Goal: Task Accomplishment & Management: Complete application form

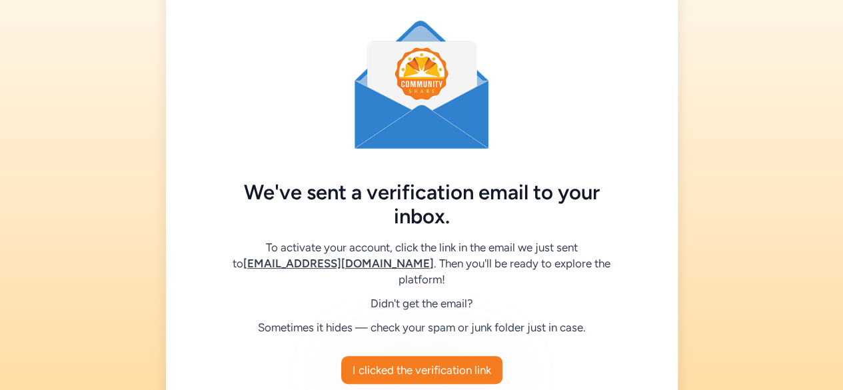
scroll to position [121, 0]
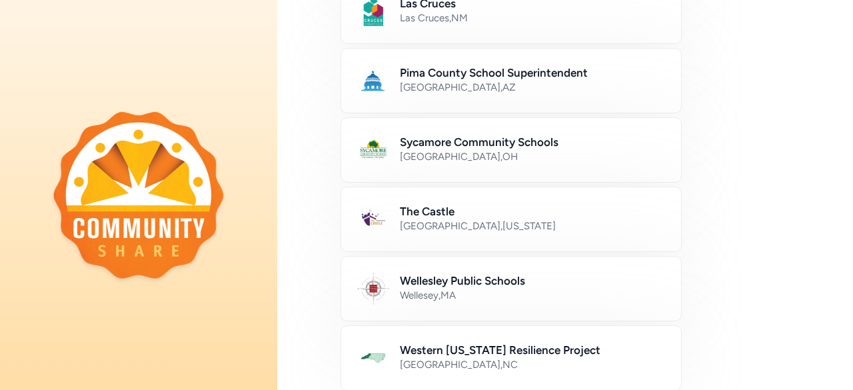
scroll to position [671, 0]
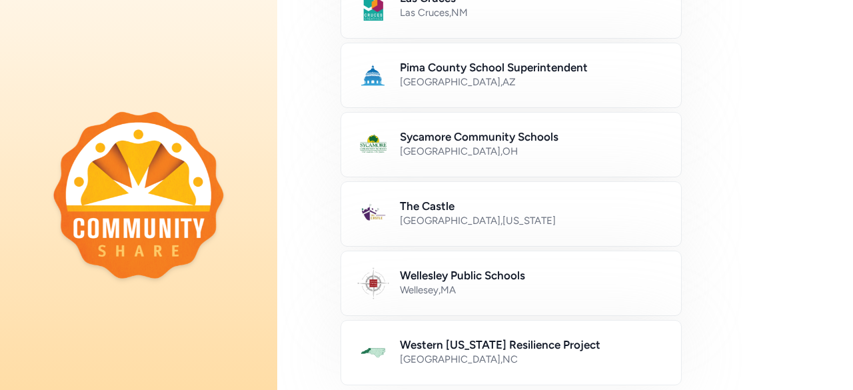
click at [510, 214] on div "[GEOGRAPHIC_DATA] , [US_STATE]" at bounding box center [532, 220] width 265 height 13
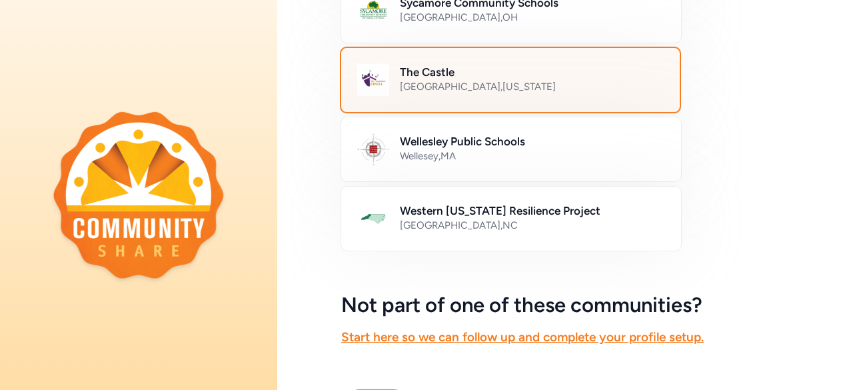
scroll to position [889, 0]
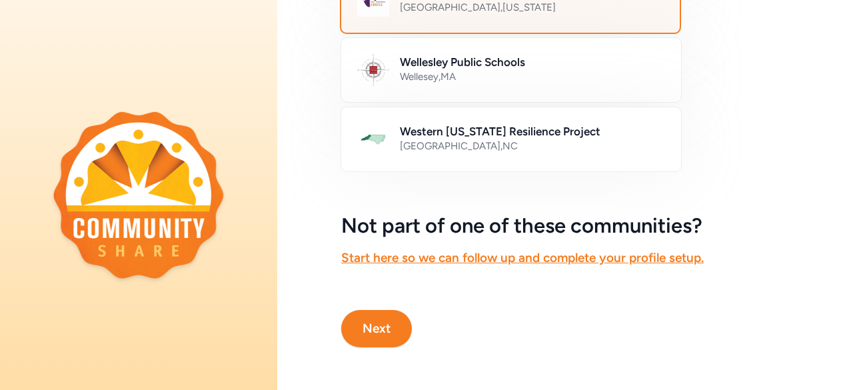
click at [386, 310] on button "Next" at bounding box center [376, 328] width 71 height 37
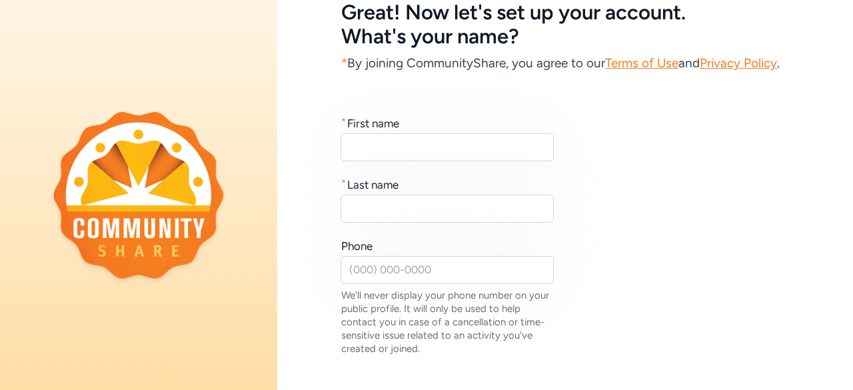
scroll to position [87, 0]
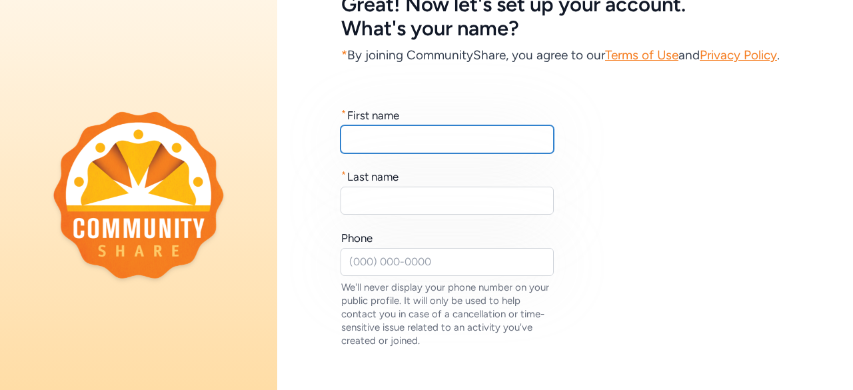
click at [461, 153] on input "text" at bounding box center [446, 139] width 213 height 28
type input "[PERSON_NAME]"
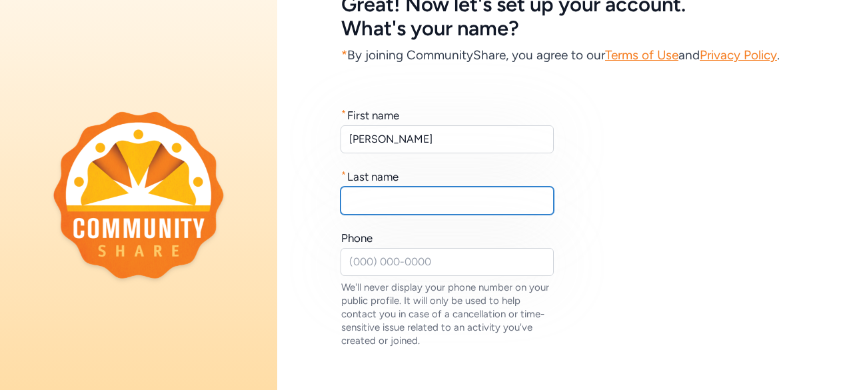
click at [397, 215] on input "text" at bounding box center [446, 201] width 213 height 28
type input "[PERSON_NAME]"
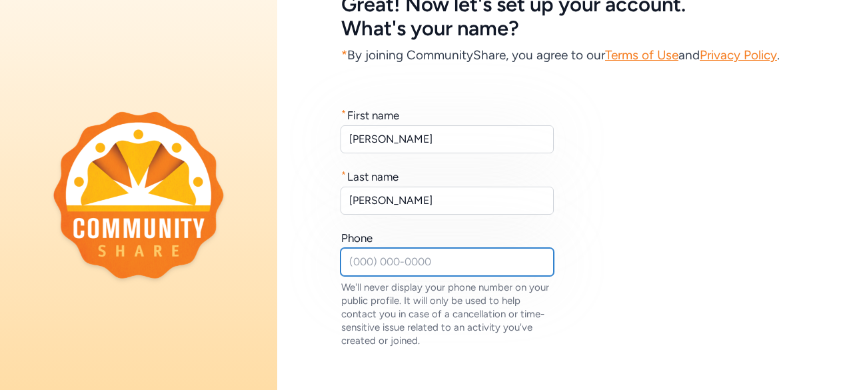
click at [378, 275] on input "text" at bounding box center [446, 262] width 213 height 28
click at [364, 276] on input "812639-7248" at bounding box center [446, 262] width 213 height 28
click at [346, 276] on input "812)639-7248" at bounding box center [446, 262] width 213 height 28
click at [548, 273] on input "[PHONE_NUMBER]" at bounding box center [446, 262] width 213 height 28
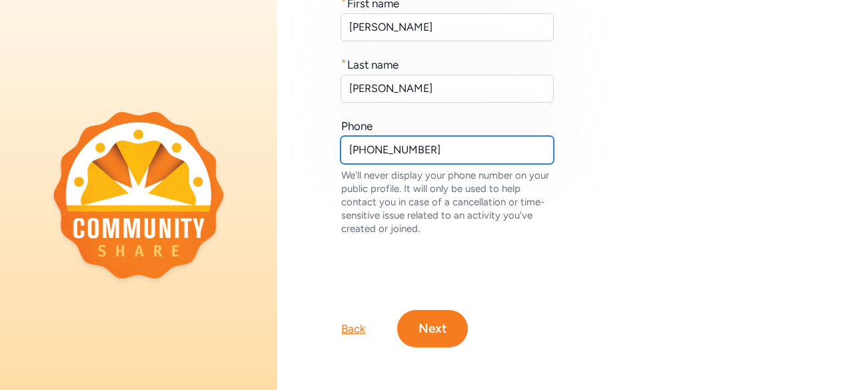
scroll to position [227, 0]
type input "[PHONE_NUMBER]"
click at [548, 273] on div "Back Next" at bounding box center [565, 307] width 576 height 80
click at [432, 320] on button "Next" at bounding box center [432, 328] width 71 height 37
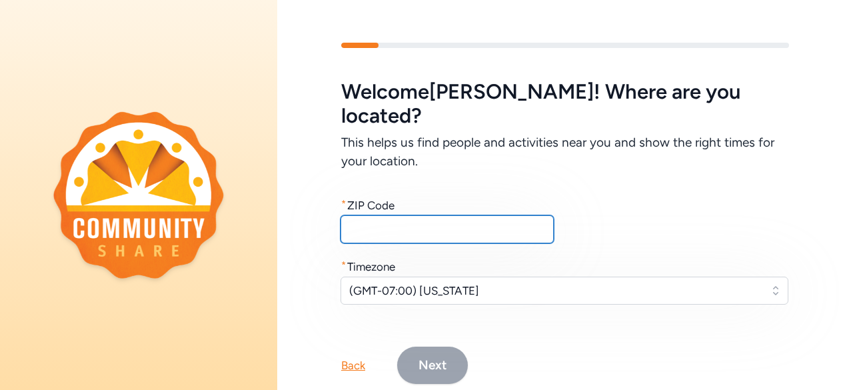
click at [468, 215] on input "text" at bounding box center [446, 229] width 213 height 28
type input "46135"
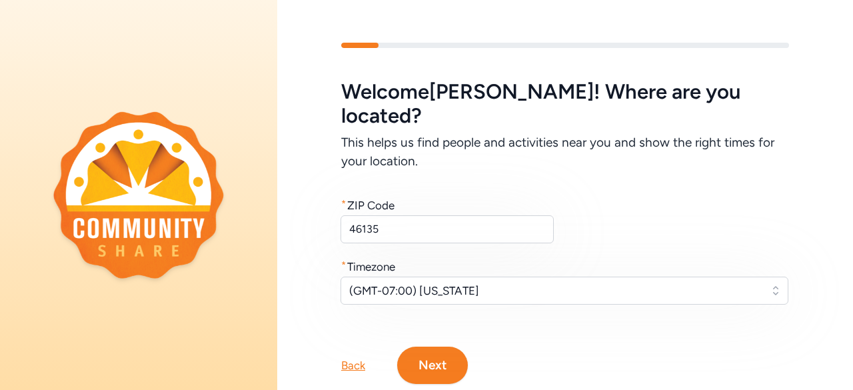
click at [599, 258] on div "* Timezone" at bounding box center [565, 266] width 448 height 16
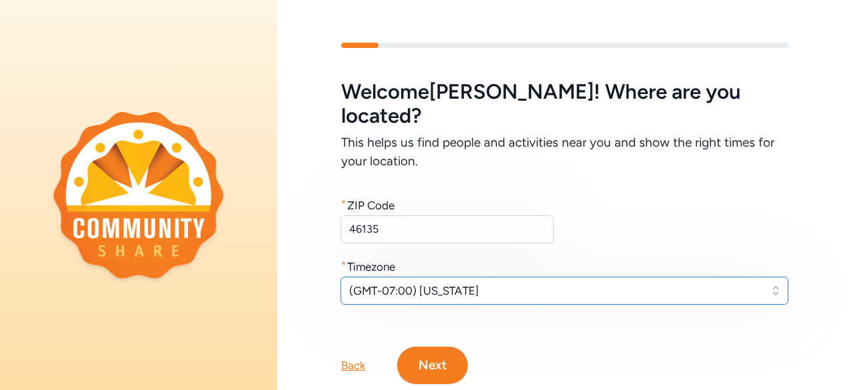
click at [530, 282] on span "(GMT-07:00) [US_STATE]" at bounding box center [555, 290] width 412 height 16
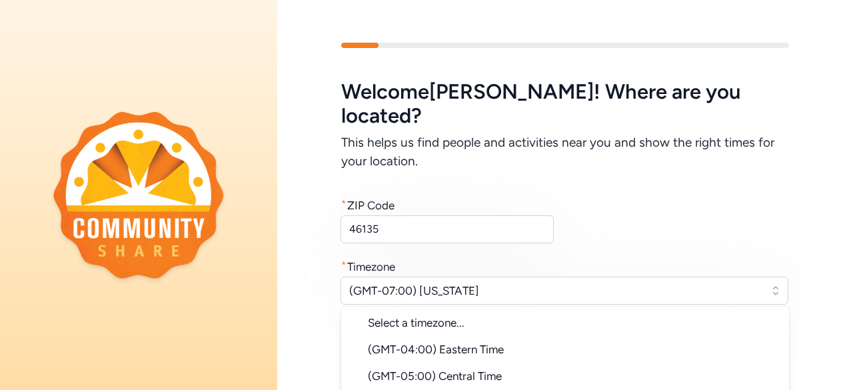
scroll to position [37, 0]
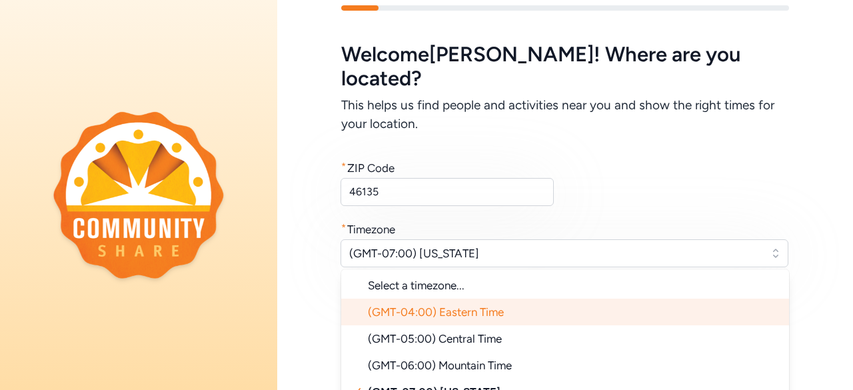
click at [524, 298] on li "(GMT-04:00) Eastern Time" at bounding box center [565, 311] width 448 height 27
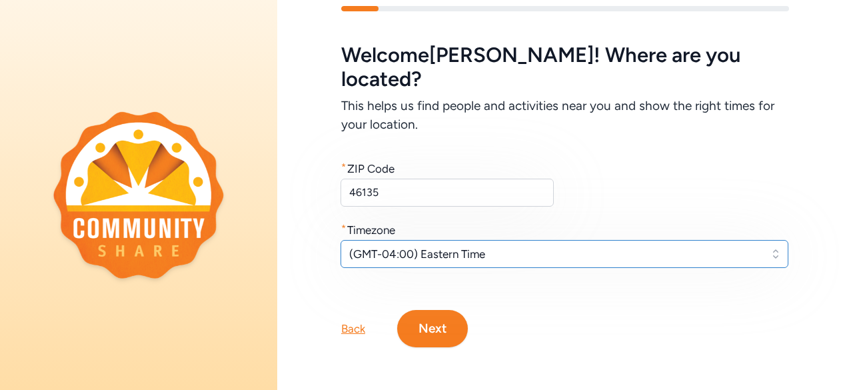
scroll to position [21, 0]
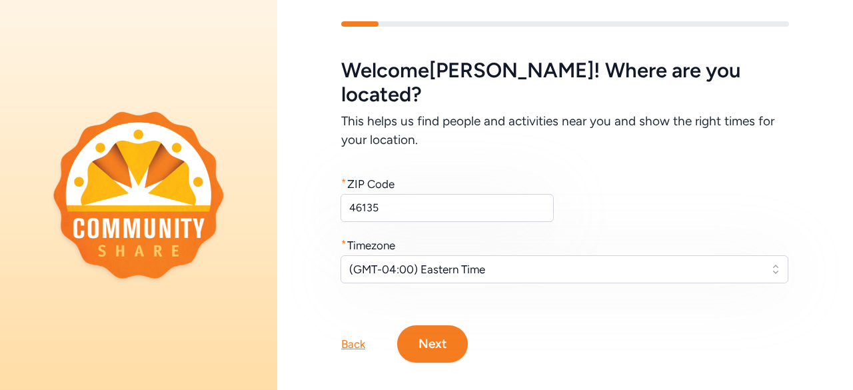
click at [624, 199] on div "Welcome , [PERSON_NAME] ! Where are you located? This helps us find people and …" at bounding box center [565, 171] width 448 height 224
click at [441, 325] on button "Next" at bounding box center [432, 343] width 71 height 37
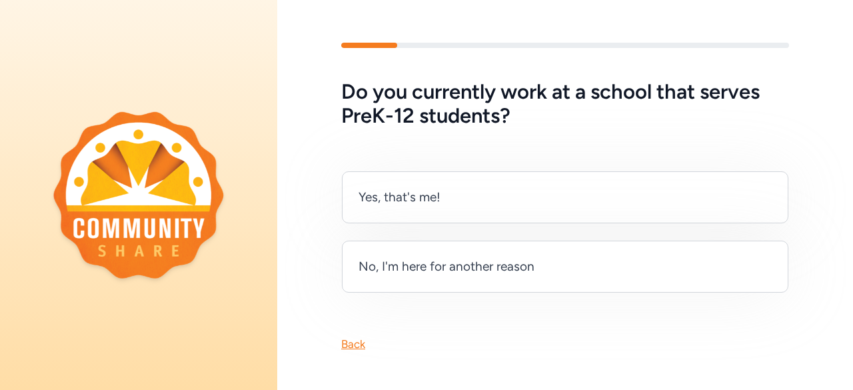
click at [474, 282] on div "No, I'm here for another reason" at bounding box center [565, 266] width 446 height 52
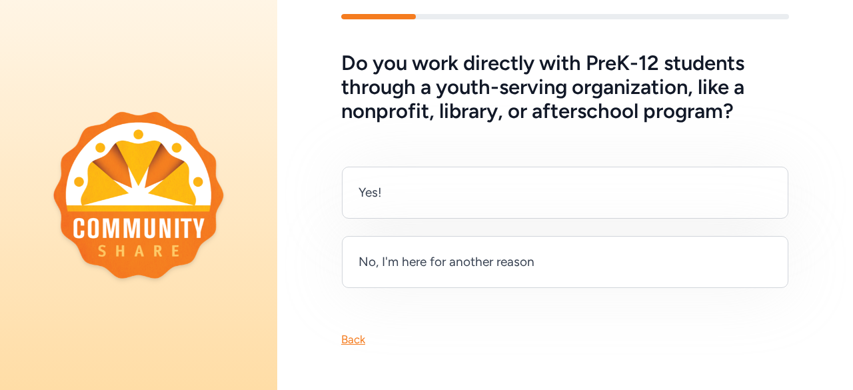
scroll to position [33, 0]
click at [442, 264] on div "No, I'm here for another reason" at bounding box center [446, 261] width 176 height 19
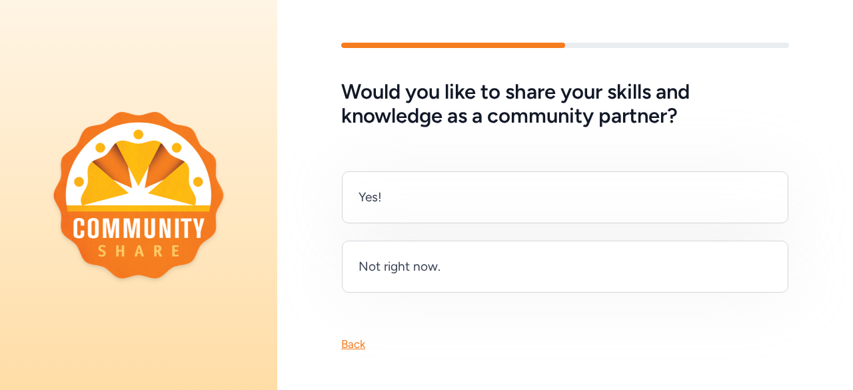
click at [482, 195] on div "Yes!" at bounding box center [565, 197] width 446 height 52
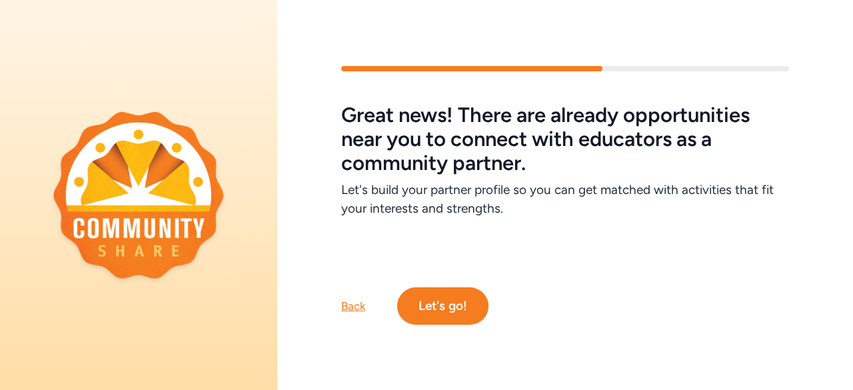
click at [455, 307] on button "Let's go!" at bounding box center [442, 305] width 91 height 37
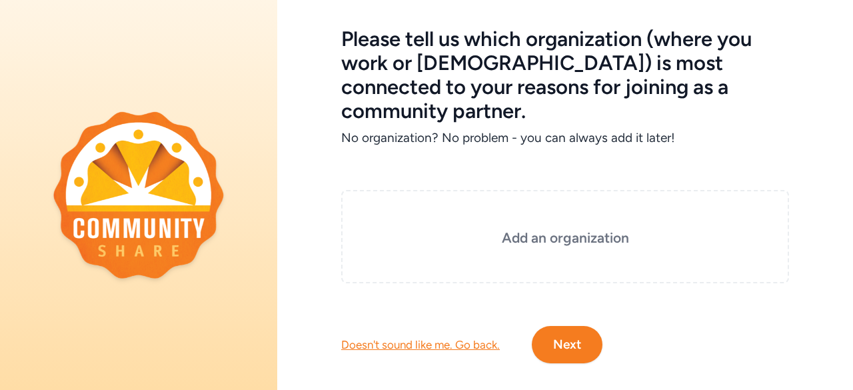
scroll to position [55, 0]
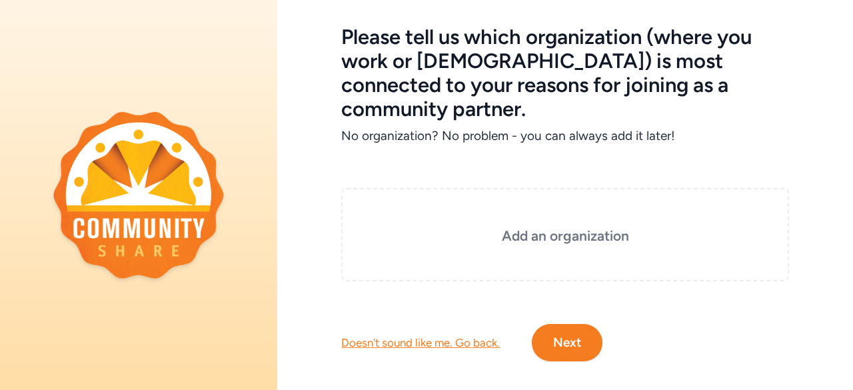
click at [529, 227] on h3 "Add an organization" at bounding box center [564, 236] width 381 height 19
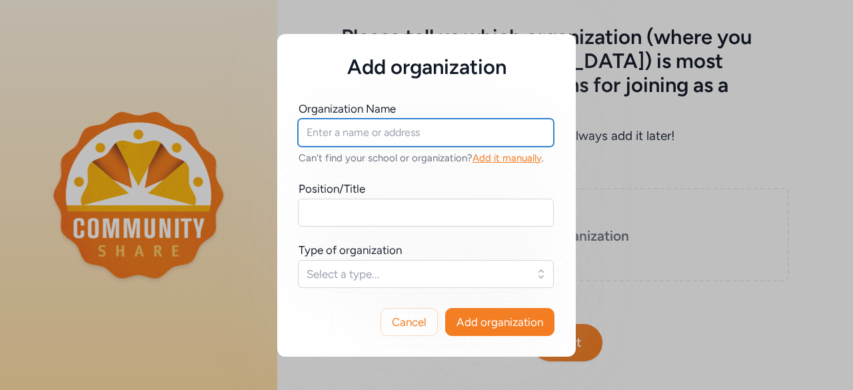
click at [400, 137] on input "text" at bounding box center [426, 133] width 256 height 28
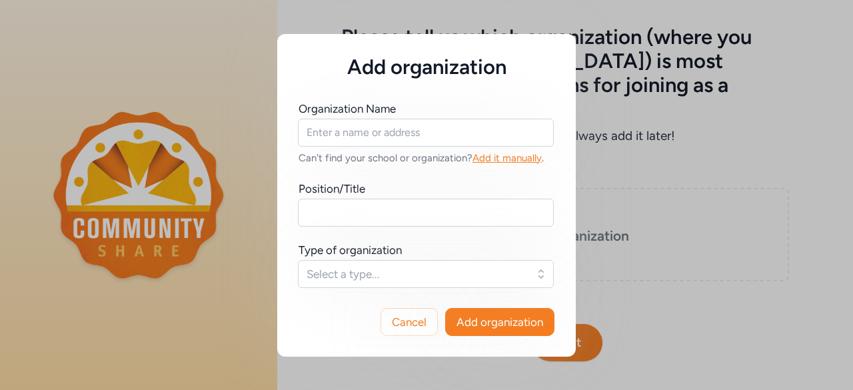
click at [411, 324] on span "Cancel" at bounding box center [409, 322] width 35 height 16
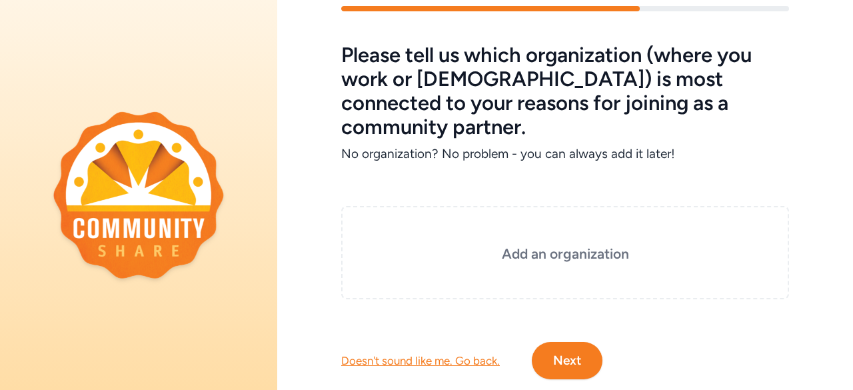
scroll to position [36, 0]
click at [523, 207] on div "Add an organization" at bounding box center [565, 253] width 448 height 93
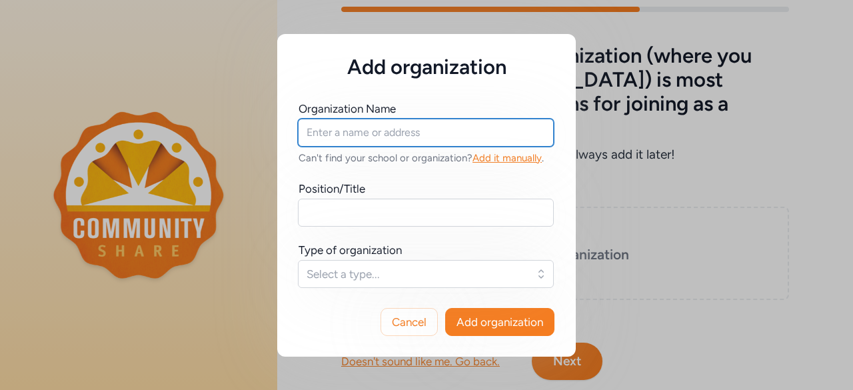
click at [408, 135] on input "text" at bounding box center [426, 133] width 256 height 28
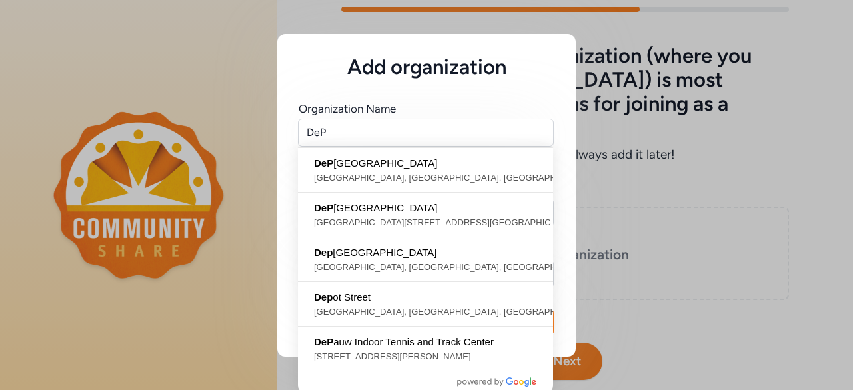
type input "[GEOGRAPHIC_DATA], [GEOGRAPHIC_DATA], [GEOGRAPHIC_DATA], [GEOGRAPHIC_DATA], [GE…"
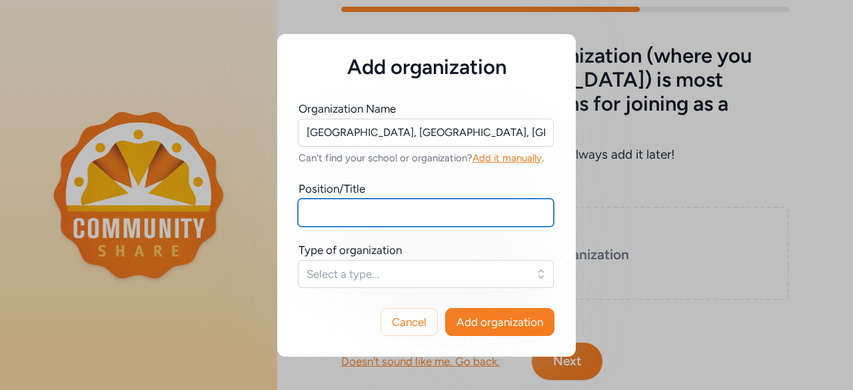
click at [373, 206] on input "text" at bounding box center [426, 213] width 256 height 28
type input "S"
type input "Undergraduate Student"
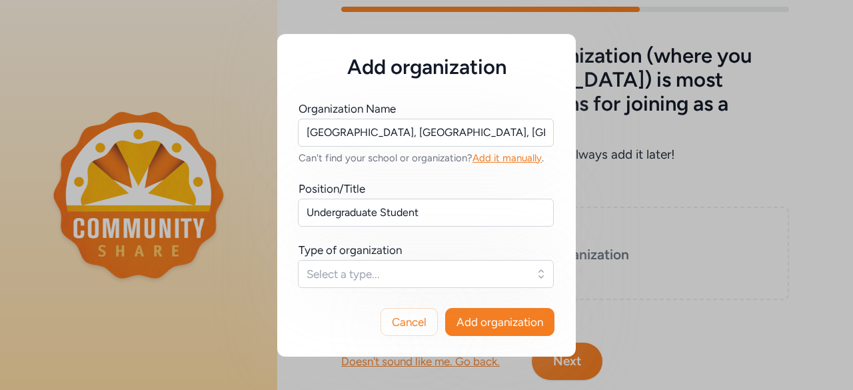
click at [445, 239] on div "Organization Name [GEOGRAPHIC_DATA], [GEOGRAPHIC_DATA], [GEOGRAPHIC_DATA], [GEO…" at bounding box center [426, 194] width 256 height 187
click at [401, 268] on span "Select a type..." at bounding box center [416, 274] width 220 height 16
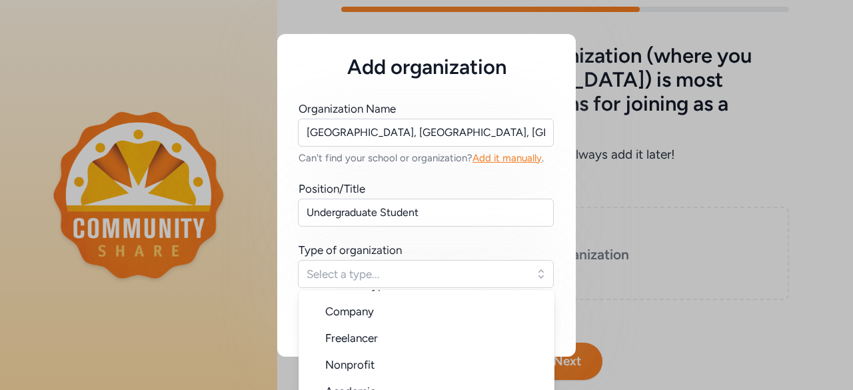
scroll to position [69, 0]
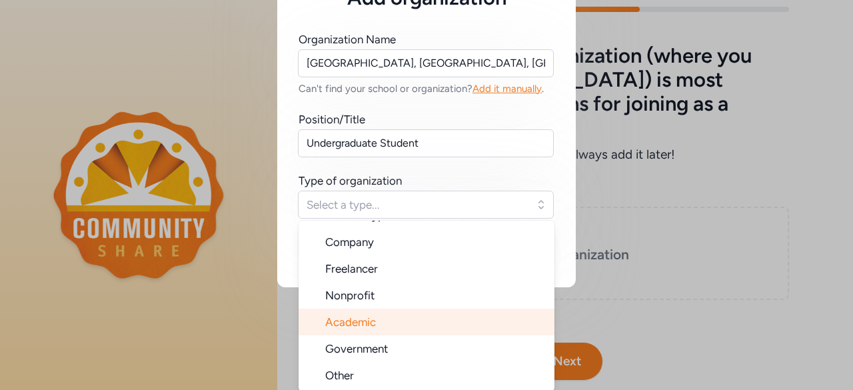
click at [341, 319] on span "Academic" at bounding box center [350, 321] width 51 height 13
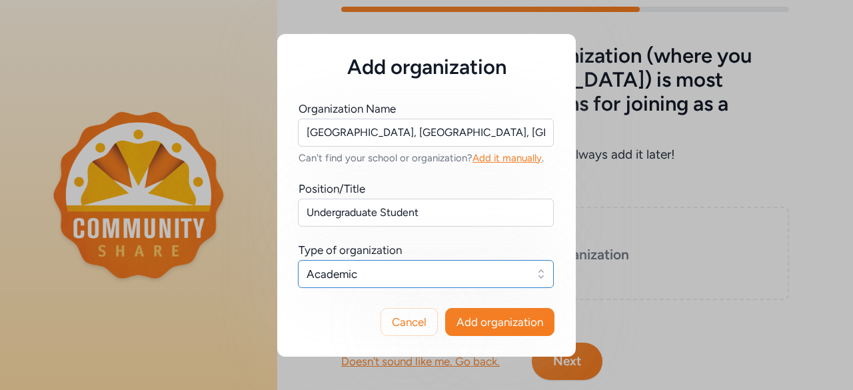
scroll to position [0, 0]
click at [502, 322] on span "Add organization" at bounding box center [499, 322] width 87 height 16
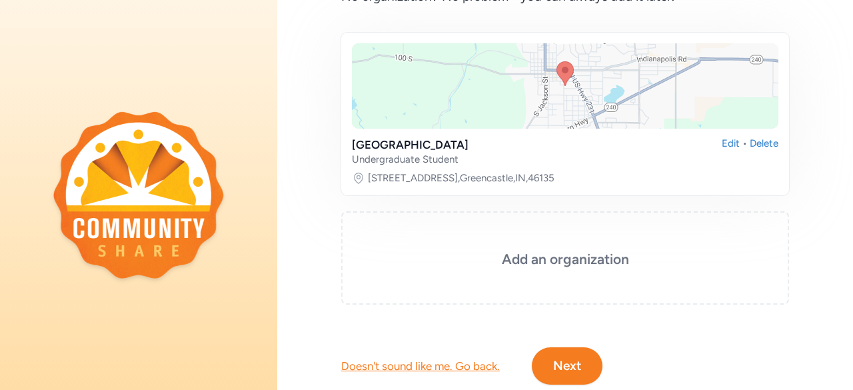
scroll to position [217, 0]
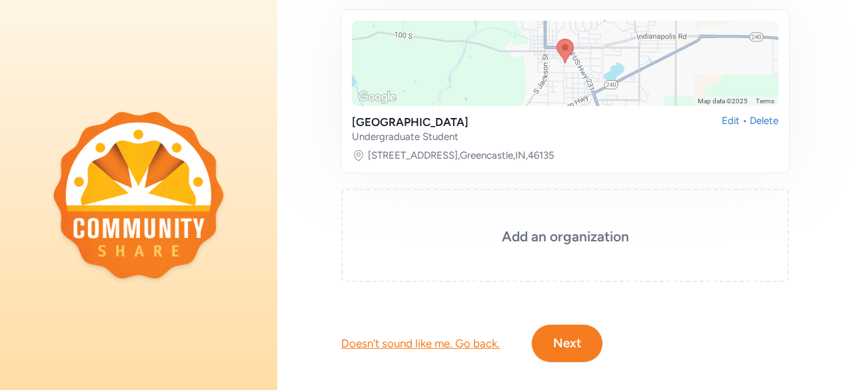
click at [572, 324] on button "Next" at bounding box center [567, 342] width 71 height 37
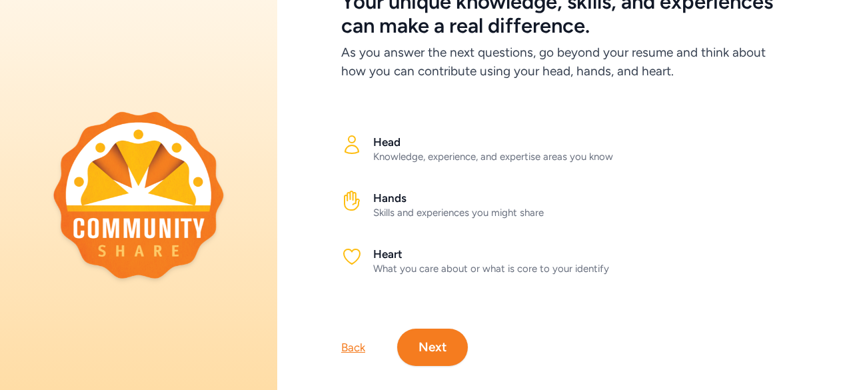
scroll to position [119, 0]
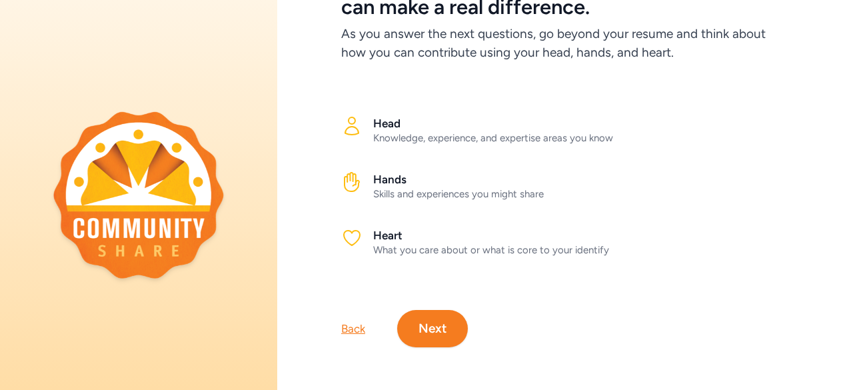
click at [442, 310] on button "Next" at bounding box center [432, 328] width 71 height 37
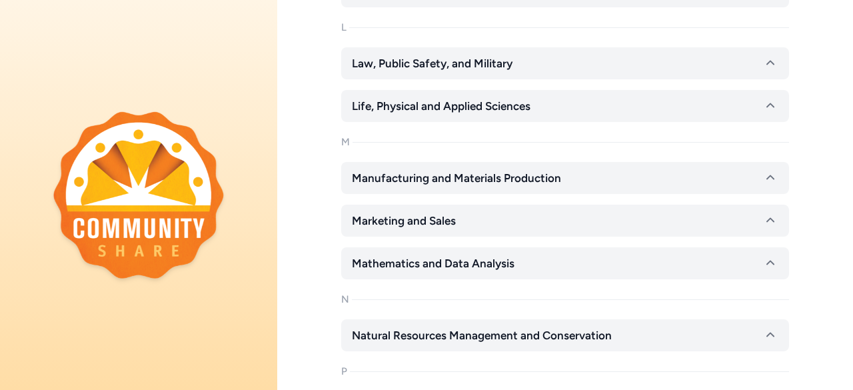
scroll to position [901, 0]
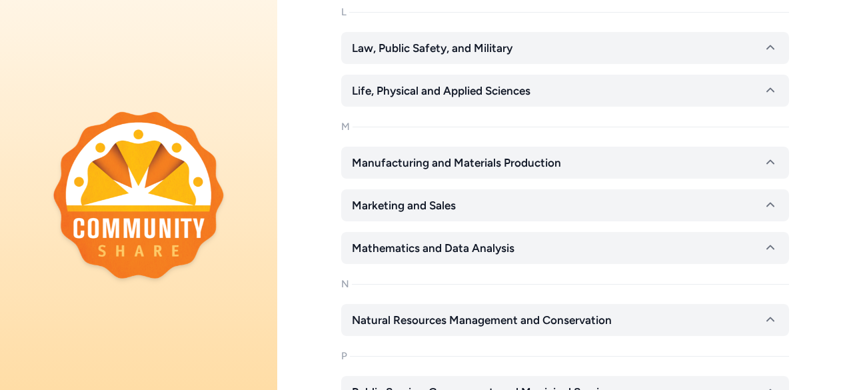
click at [597, 83] on button "Life, Physical and Applied Sciences" at bounding box center [565, 91] width 448 height 32
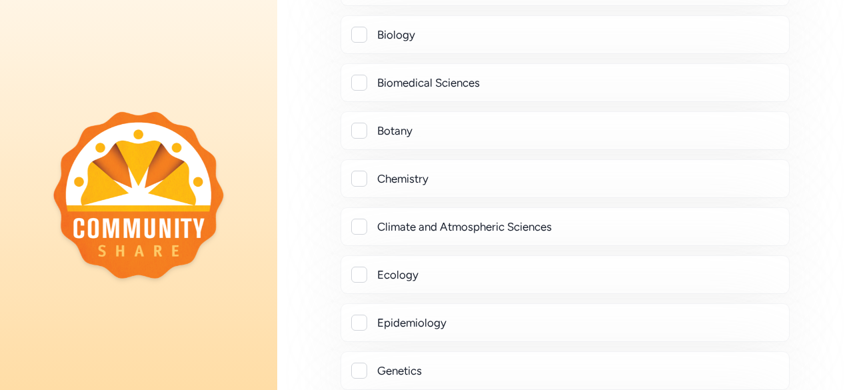
scroll to position [1099, 0]
click at [366, 175] on div "Chemistry" at bounding box center [565, 177] width 426 height 16
click at [359, 174] on div at bounding box center [359, 177] width 16 height 16
checkbox input "true"
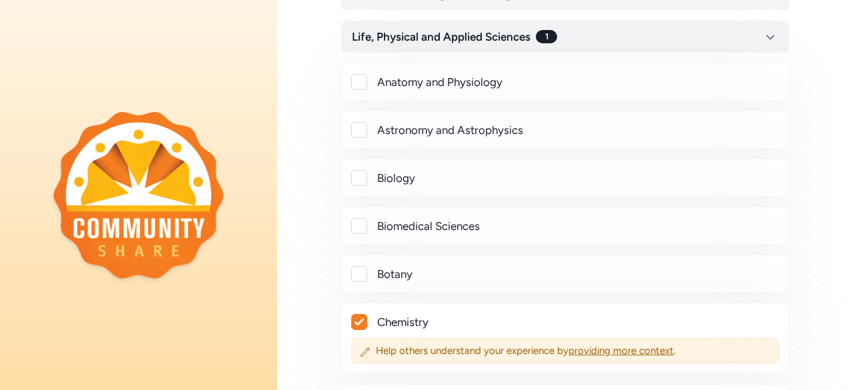
scroll to position [956, 0]
click at [362, 226] on div at bounding box center [359, 225] width 16 height 16
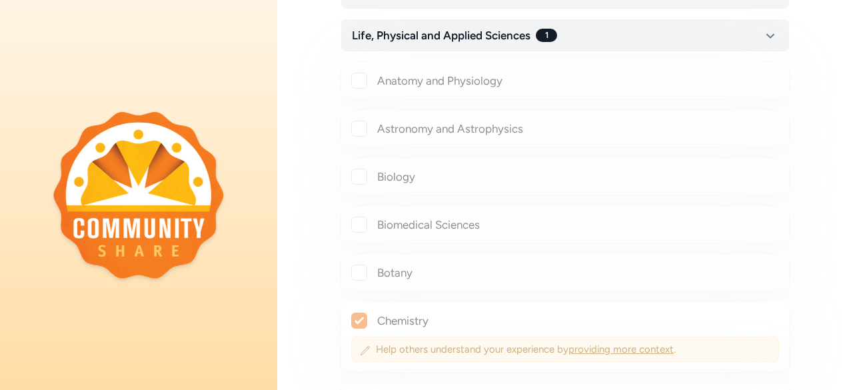
checkbox input "true"
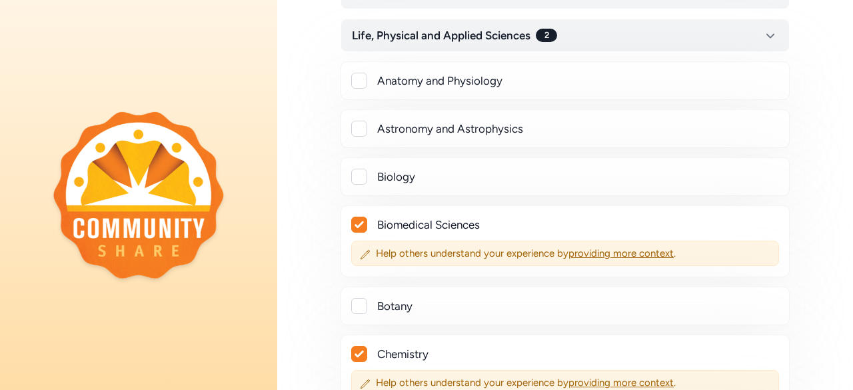
click at [764, 31] on icon "button" at bounding box center [770, 35] width 16 height 16
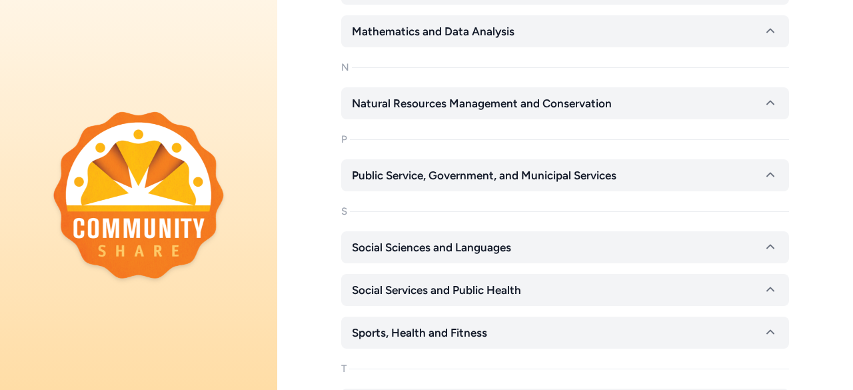
scroll to position [1118, 0]
click at [710, 175] on button "Public Service, Government, and Municipal Services" at bounding box center [565, 175] width 448 height 32
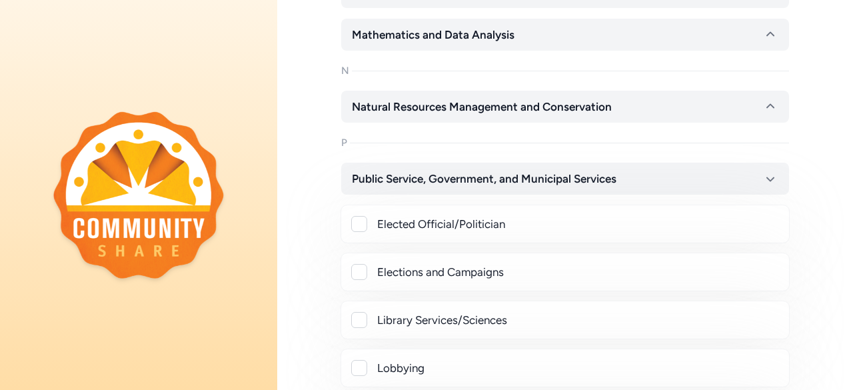
click at [714, 176] on button "Public Service, Government, and Municipal Services" at bounding box center [565, 179] width 448 height 32
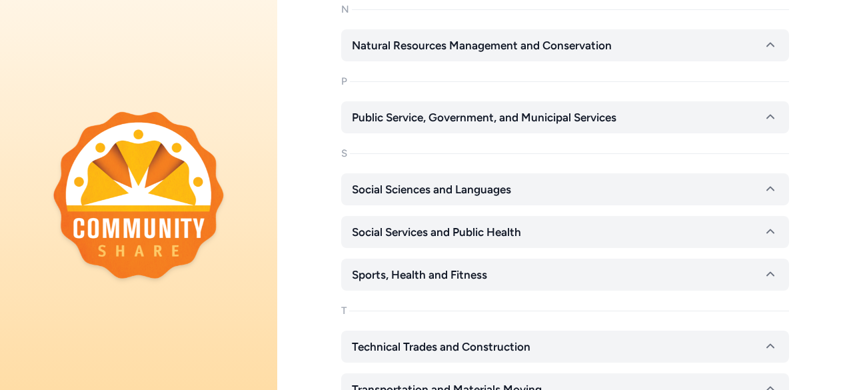
scroll to position [1211, 0]
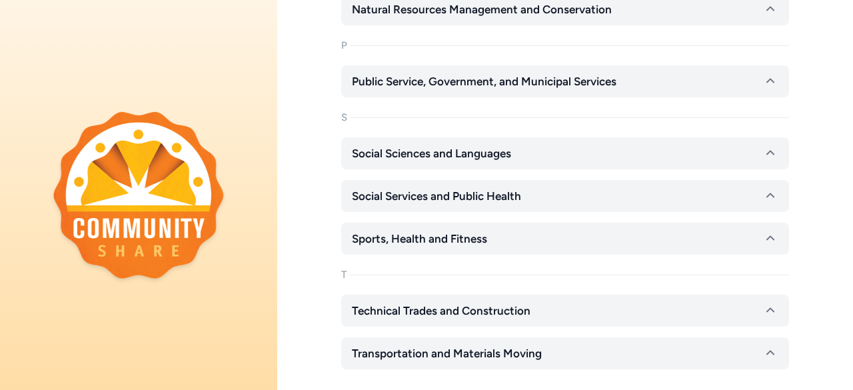
click at [629, 161] on button "Social Sciences and Languages" at bounding box center [565, 153] width 448 height 32
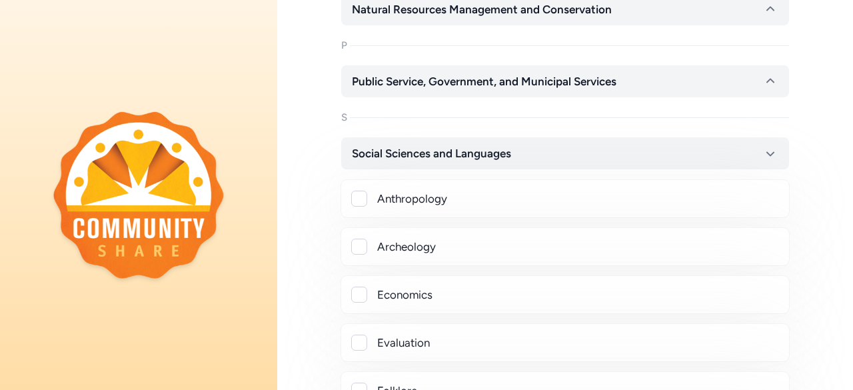
click at [629, 161] on button "Social Sciences and Languages" at bounding box center [565, 153] width 448 height 32
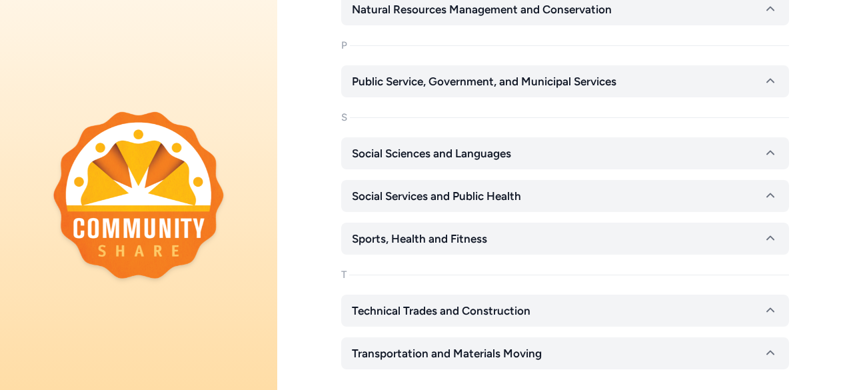
click at [592, 195] on button "Social Services and Public Health" at bounding box center [565, 196] width 448 height 32
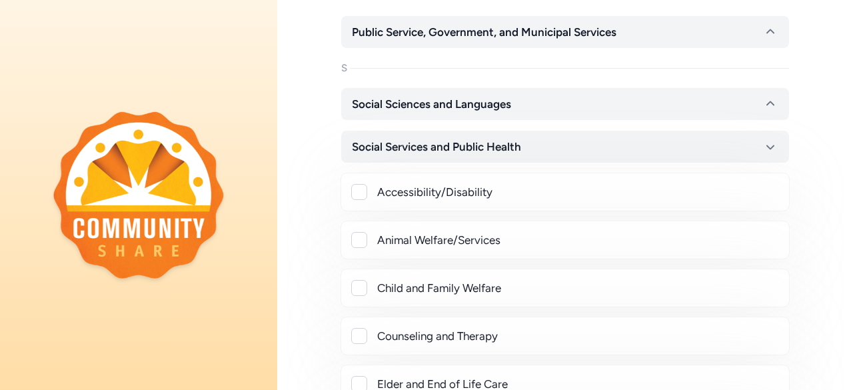
scroll to position [1260, 0]
click at [533, 155] on button "Social Services and Public Health" at bounding box center [565, 147] width 448 height 32
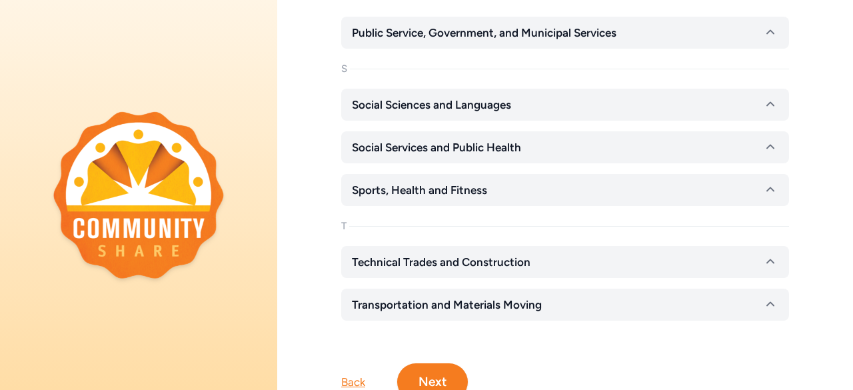
scroll to position [1323, 0]
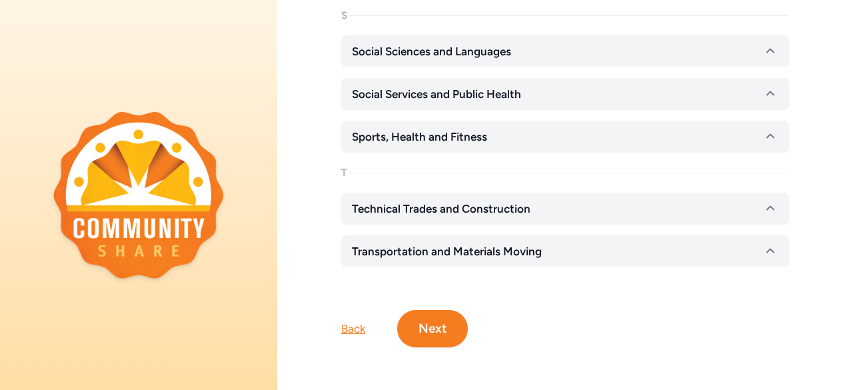
click at [562, 235] on button "Transportation and Materials Moving" at bounding box center [565, 251] width 448 height 32
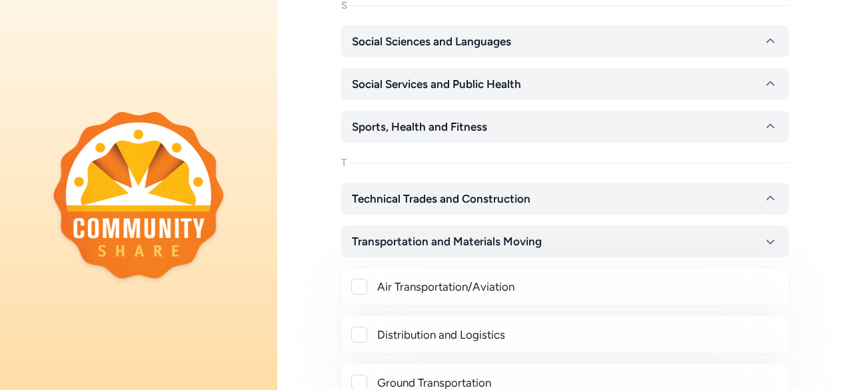
click at [562, 233] on button "Transportation and Materials Moving" at bounding box center [565, 241] width 448 height 32
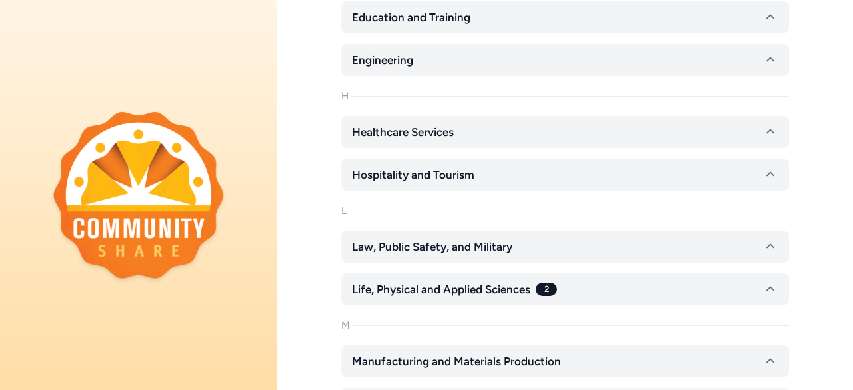
scroll to position [772, 0]
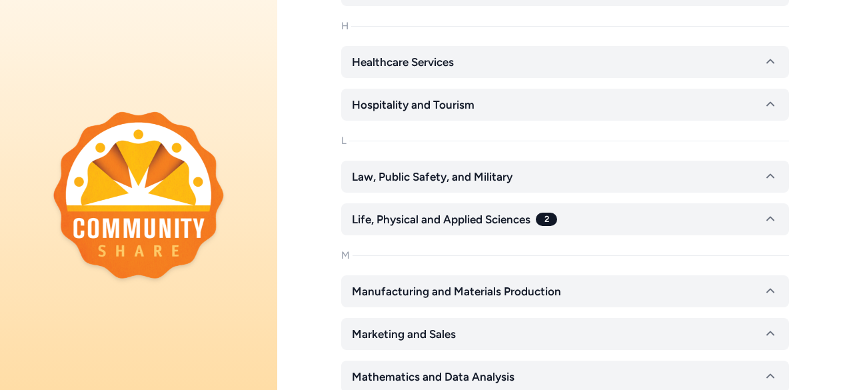
click at [576, 223] on button "Life, Physical and Applied Sciences 2" at bounding box center [565, 219] width 448 height 32
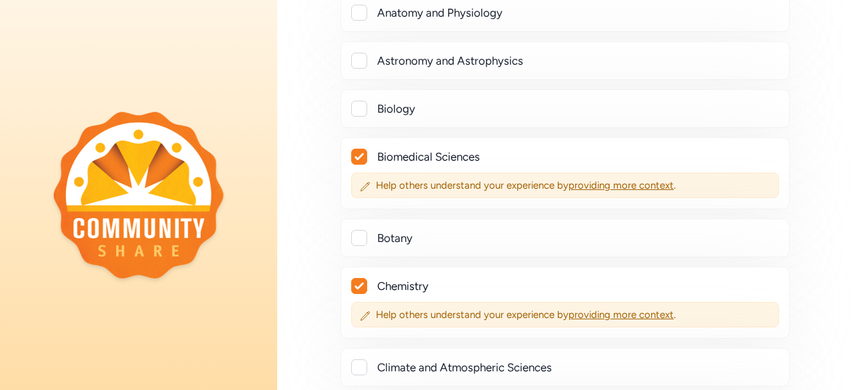
scroll to position [1025, 0]
click at [617, 185] on span "providing more context" at bounding box center [620, 185] width 105 height 12
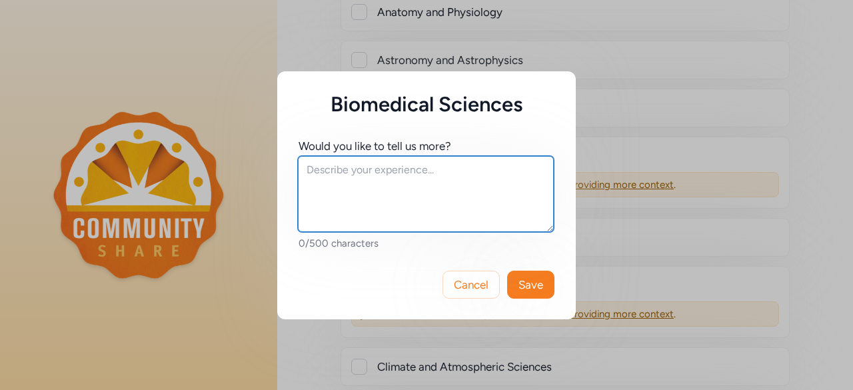
click at [358, 173] on textarea at bounding box center [426, 194] width 256 height 76
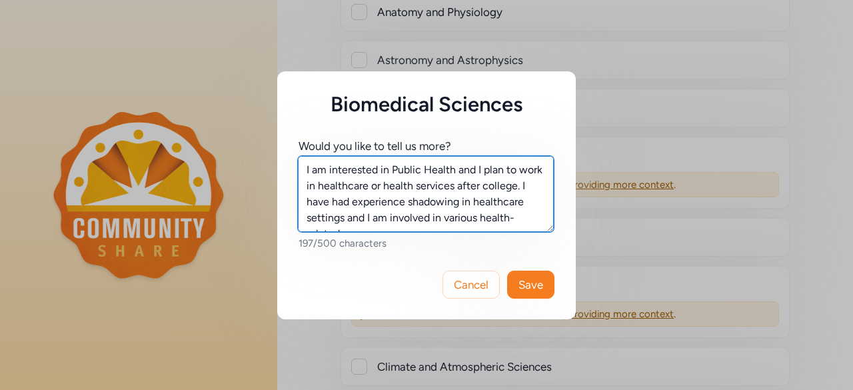
scroll to position [9, 0]
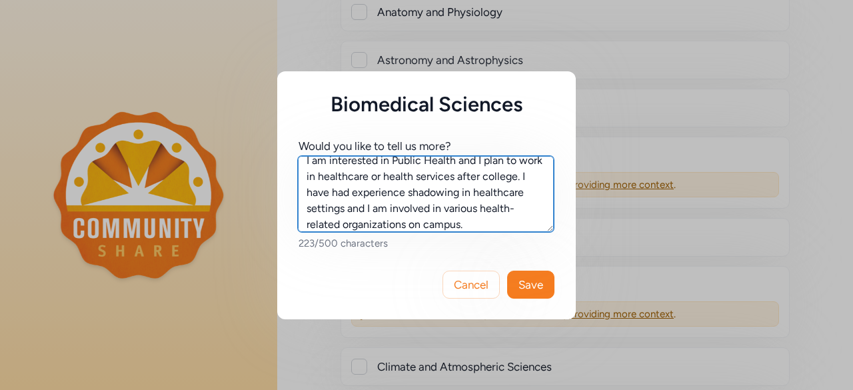
type textarea "I am interested in Public Health and I plan to work in healthcare or health ser…"
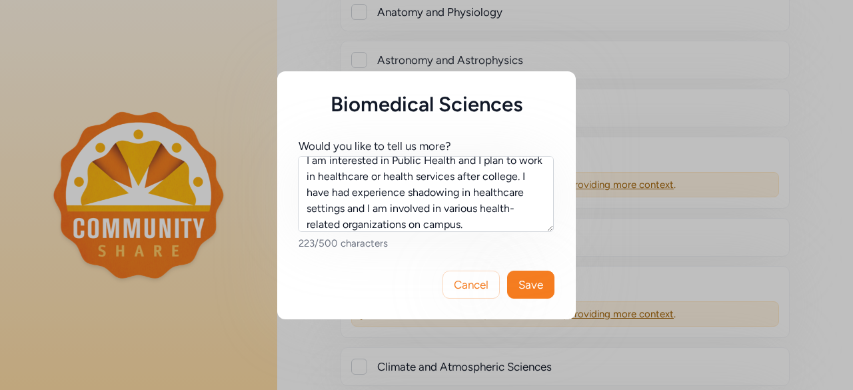
click at [533, 278] on span "Save" at bounding box center [530, 284] width 25 height 16
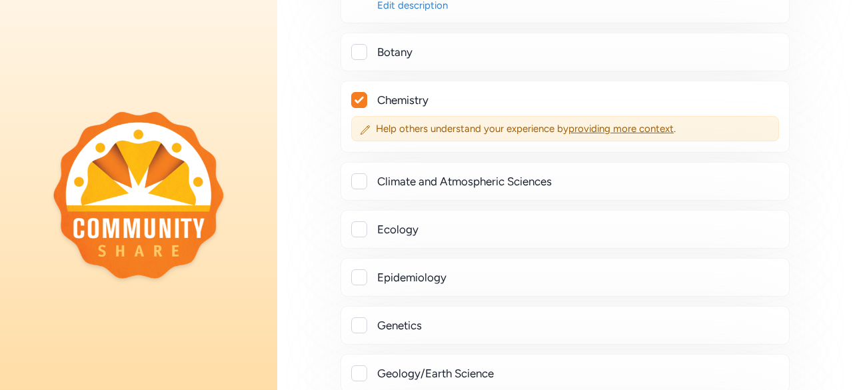
scroll to position [1238, 0]
click at [632, 121] on span "providing more context" at bounding box center [620, 127] width 105 height 12
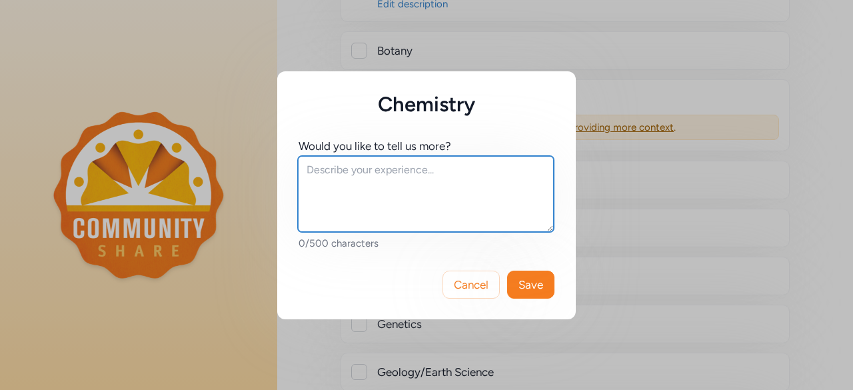
click at [397, 176] on textarea at bounding box center [426, 194] width 256 height 76
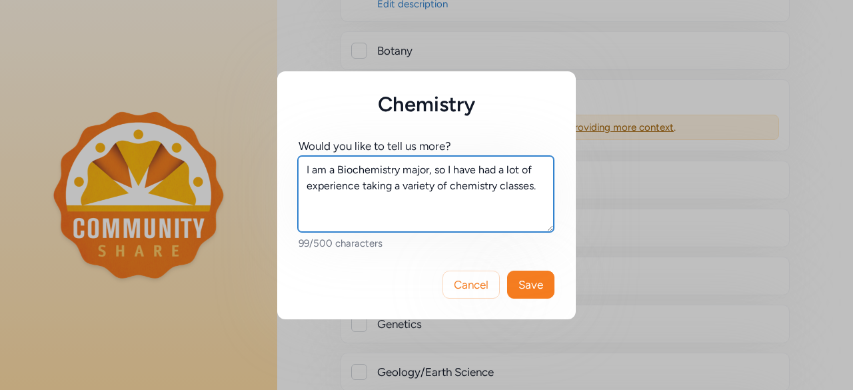
type textarea "I am a Biochemistry major, so I have had a lot of experience taking a variety o…"
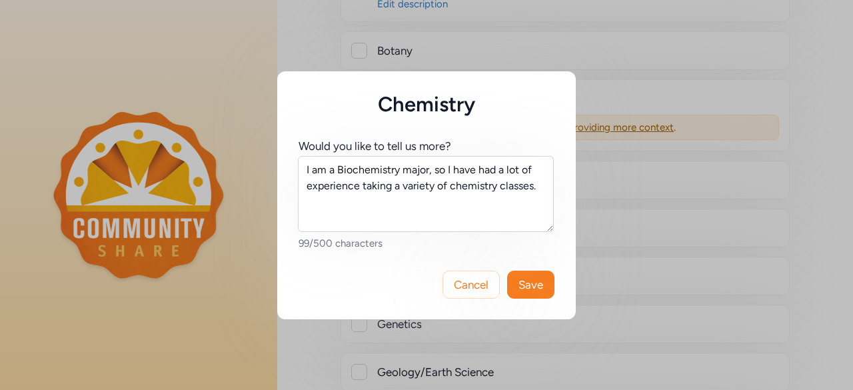
click at [532, 291] on span "Save" at bounding box center [530, 284] width 25 height 16
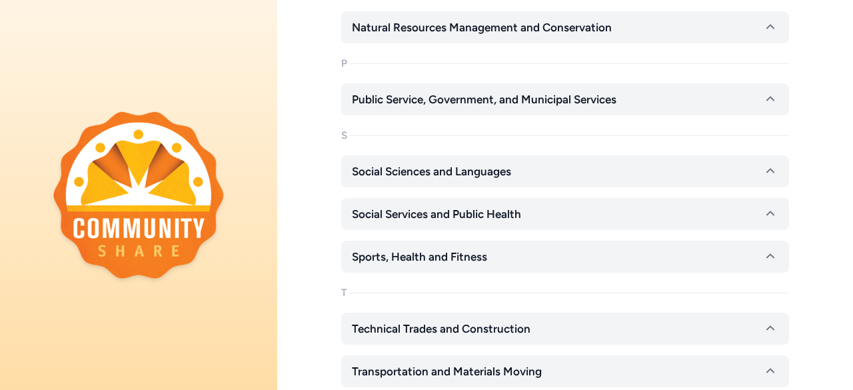
scroll to position [2200, 0]
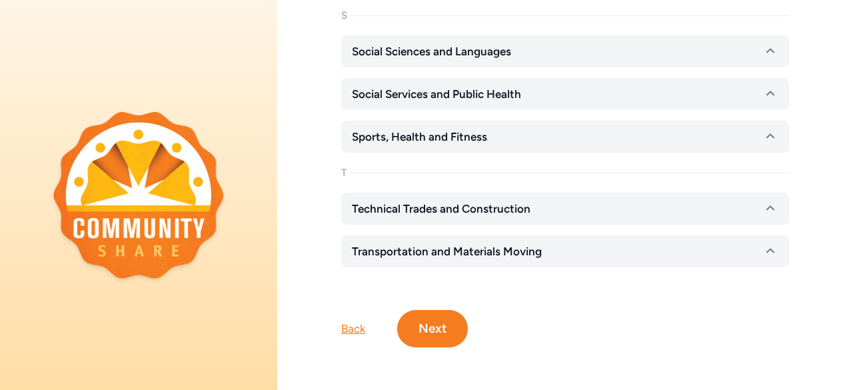
click at [444, 322] on button "Next" at bounding box center [432, 328] width 71 height 37
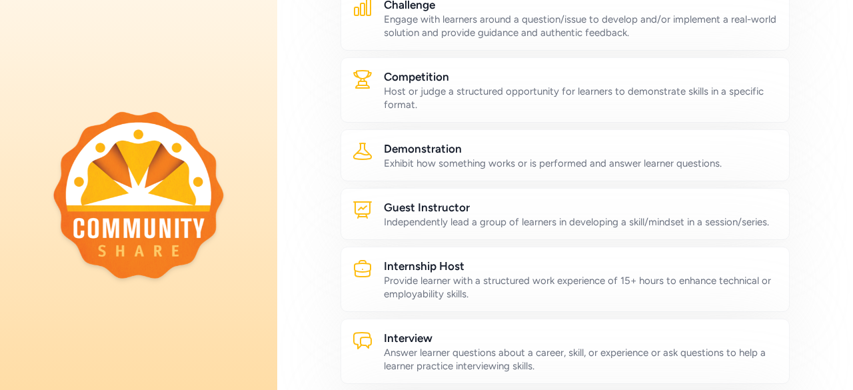
scroll to position [260, 0]
click at [668, 146] on h2 "Demonstration" at bounding box center [581, 148] width 394 height 16
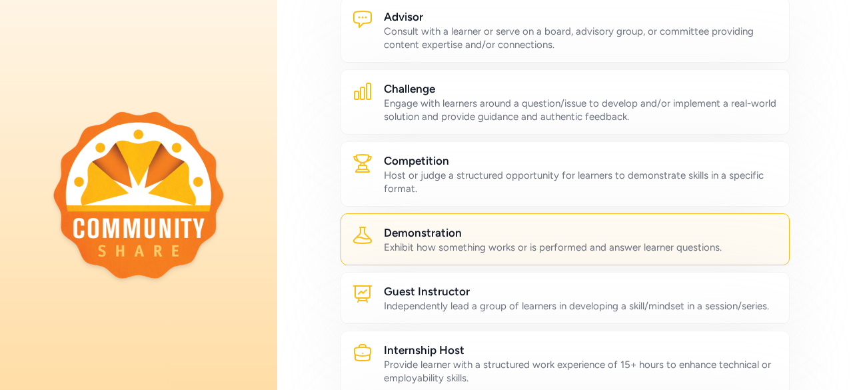
scroll to position [175, 0]
click at [711, 161] on h2 "Competition" at bounding box center [581, 161] width 394 height 16
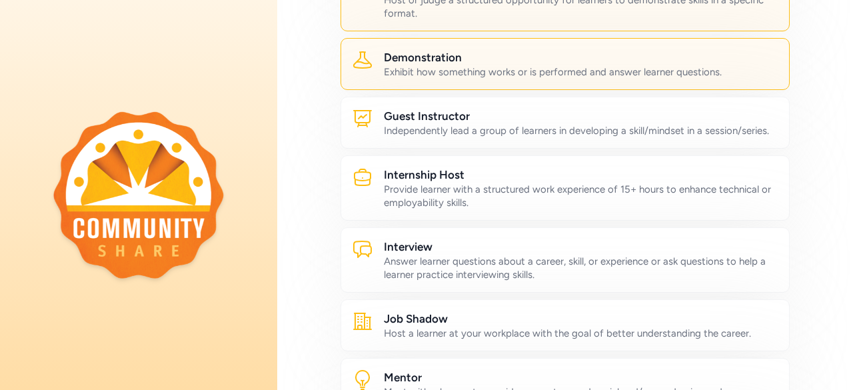
scroll to position [352, 0]
click at [629, 136] on div "Independently lead a group of learners in developing a skill/mindset in a sessi…" at bounding box center [581, 129] width 394 height 13
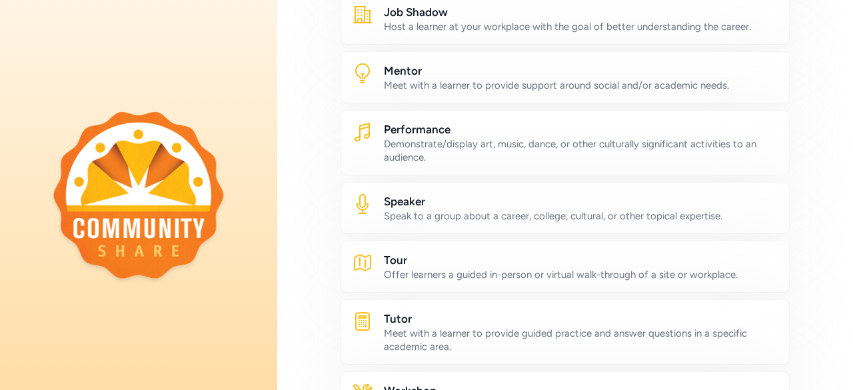
scroll to position [658, 0]
click at [590, 91] on div "Meet with a learner to provide support around social and/or academic needs." at bounding box center [581, 84] width 394 height 13
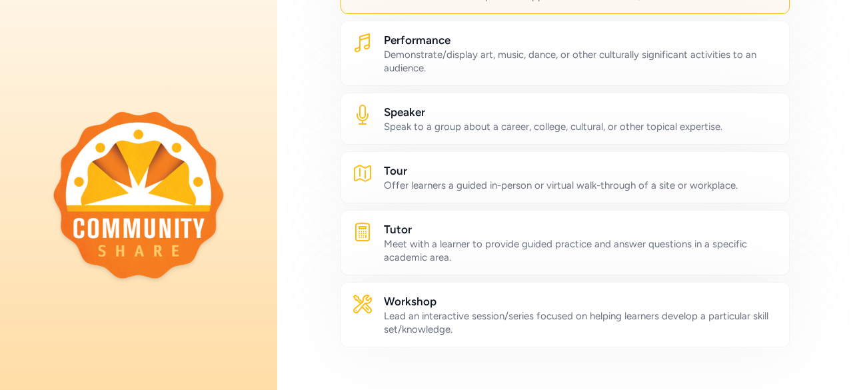
scroll to position [747, 0]
click at [670, 133] on div "Speak to a group about a career, college, cultural, or other topical expertise." at bounding box center [581, 125] width 394 height 13
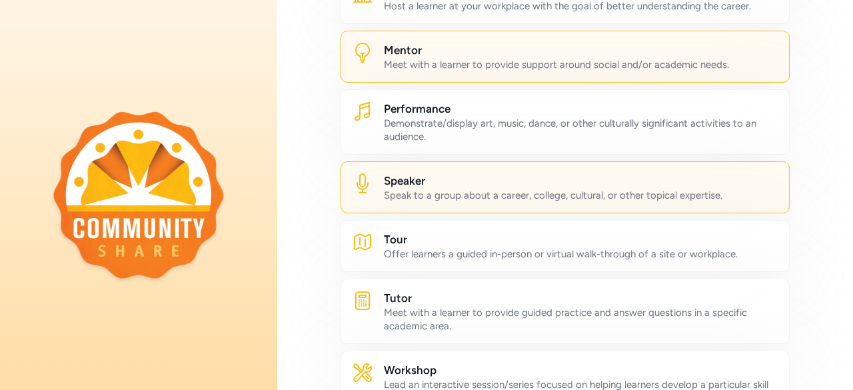
scroll to position [874, 0]
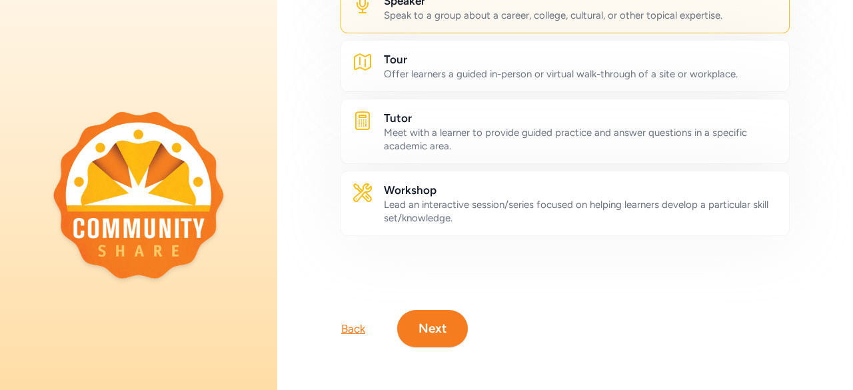
click at [446, 319] on button "Next" at bounding box center [432, 328] width 71 height 37
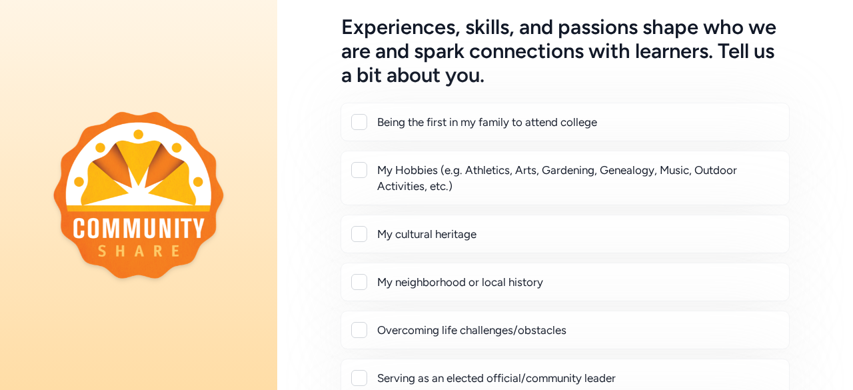
scroll to position [65, 0]
click at [354, 122] on div at bounding box center [359, 121] width 16 height 16
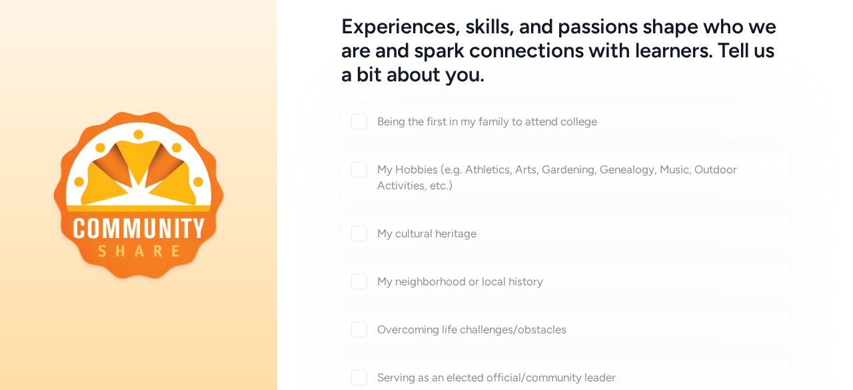
checkbox input "true"
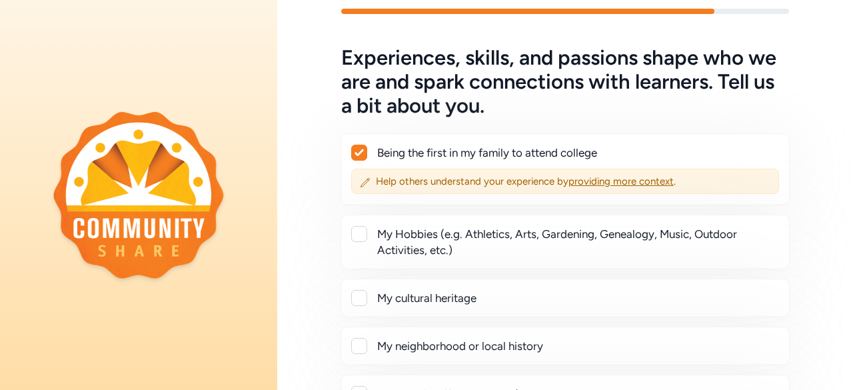
scroll to position [0, 0]
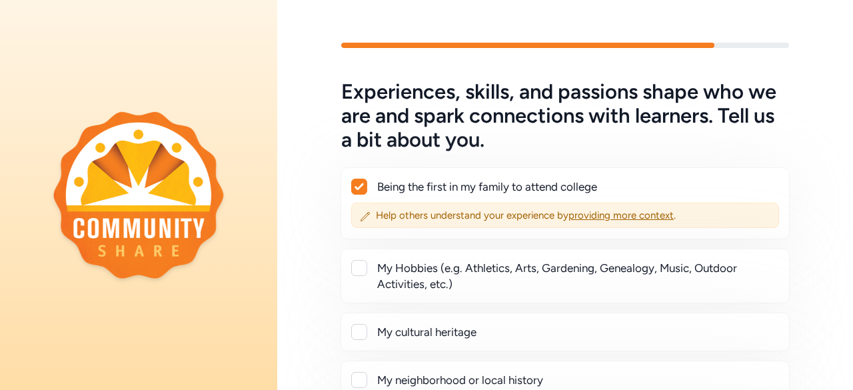
click at [632, 214] on span "providing more context" at bounding box center [620, 215] width 105 height 12
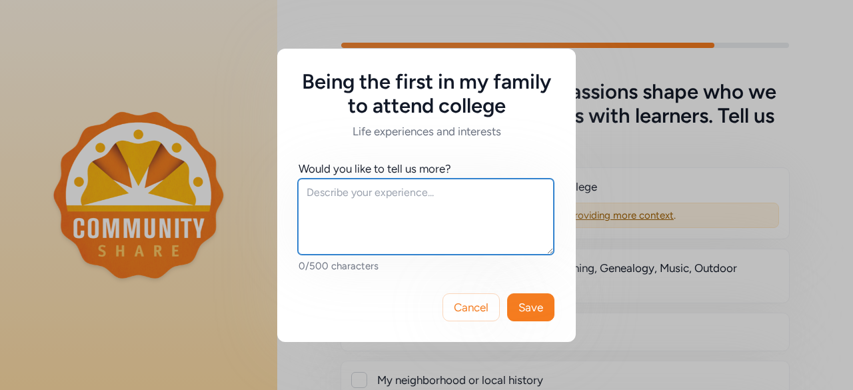
click at [418, 197] on textarea at bounding box center [426, 217] width 256 height 76
type textarea "N"
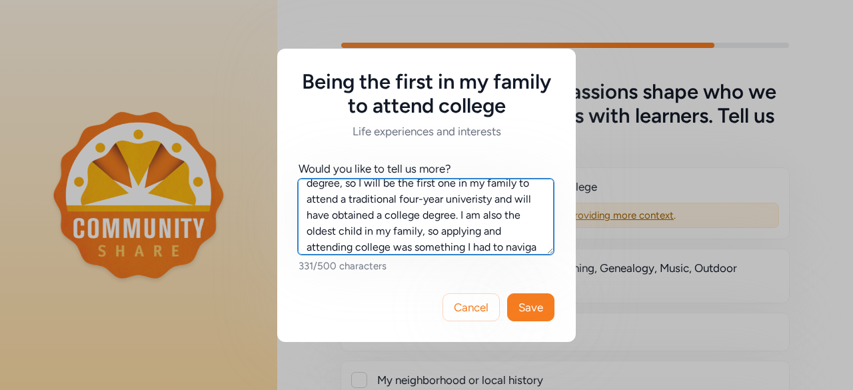
scroll to position [57, 0]
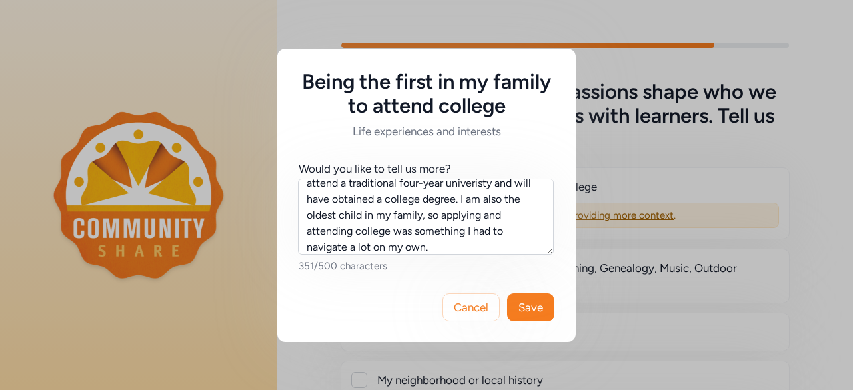
click at [339, 304] on div "Cancel Save" at bounding box center [426, 306] width 298 height 69
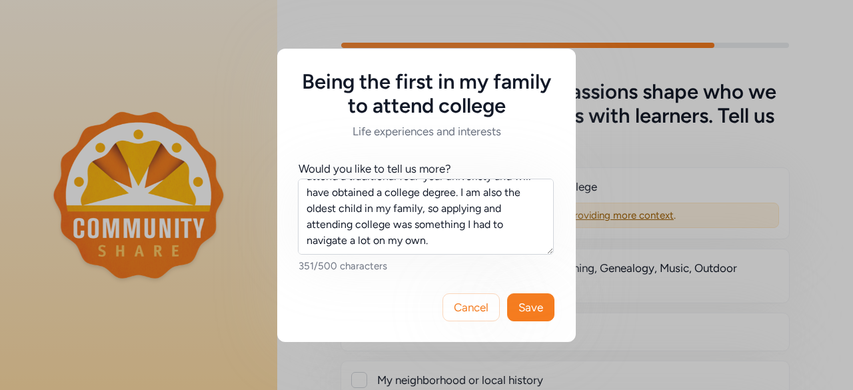
scroll to position [0, 0]
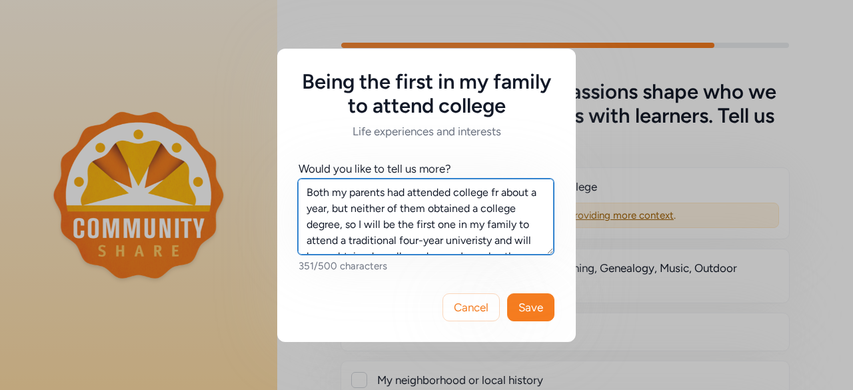
click at [495, 193] on textarea "Both my parents had attended college fr about a year, but neither of them obtai…" at bounding box center [426, 217] width 256 height 76
type textarea "Both my parents had attended college for about a year, but neither of them obta…"
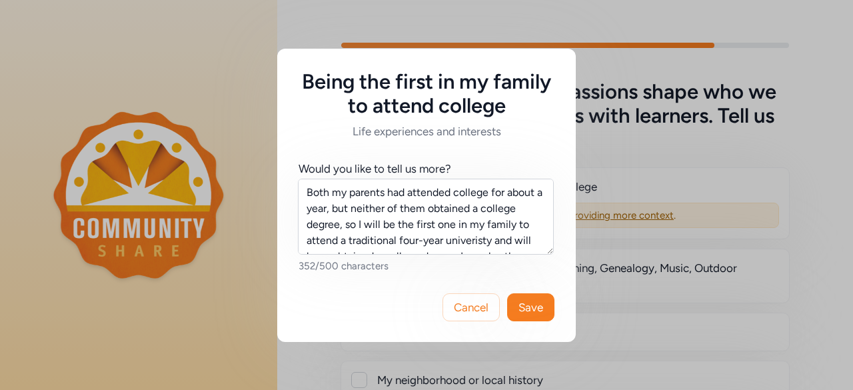
click at [437, 272] on div "Cancel Save" at bounding box center [426, 306] width 298 height 69
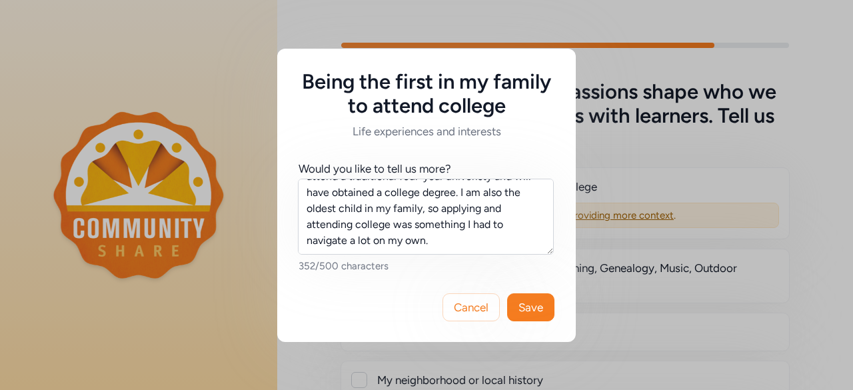
click at [533, 306] on span "Save" at bounding box center [530, 307] width 25 height 16
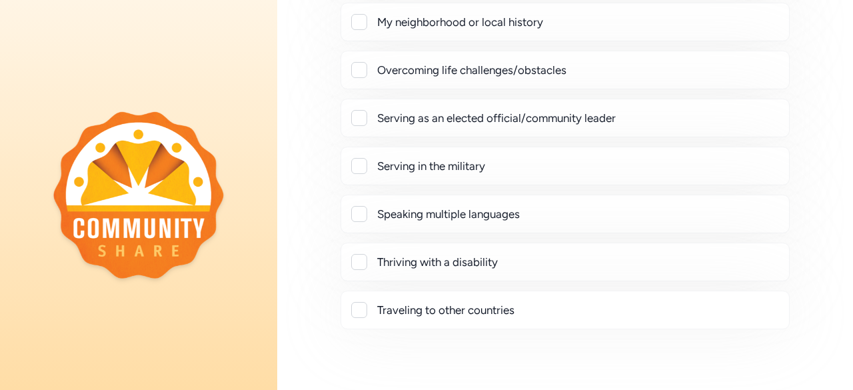
scroll to position [510, 0]
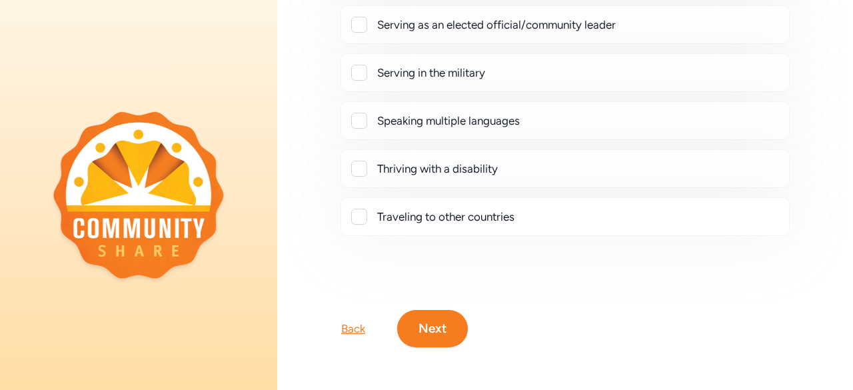
click at [458, 310] on button "Next" at bounding box center [432, 328] width 71 height 37
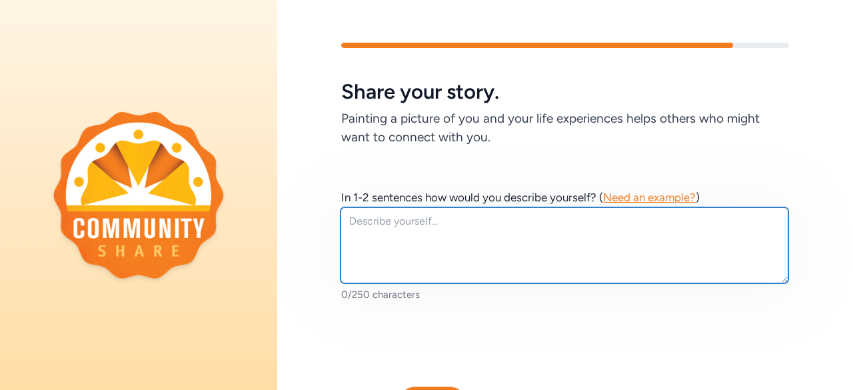
click at [414, 229] on textarea at bounding box center [564, 245] width 448 height 76
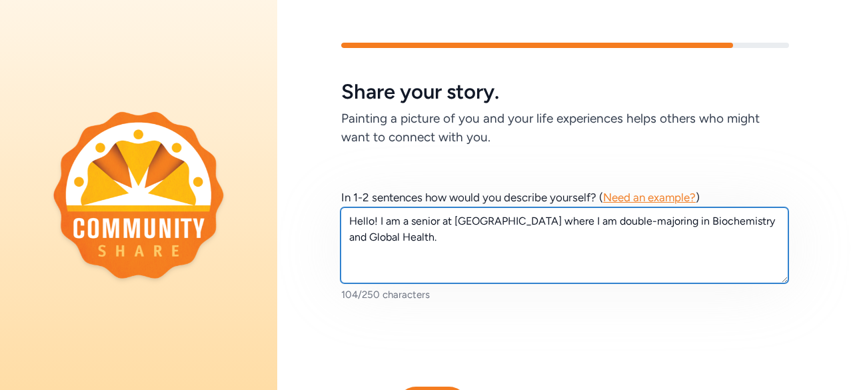
click at [536, 240] on textarea "Hello! I am a senior at [GEOGRAPHIC_DATA] where I am double-majoring in Biochem…" at bounding box center [564, 245] width 448 height 76
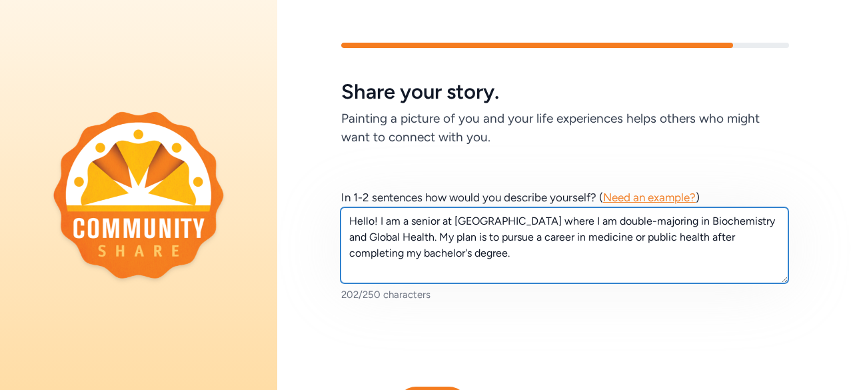
type textarea "Hello! I am a senior at [GEOGRAPHIC_DATA] where I am double-majoring in Biochem…"
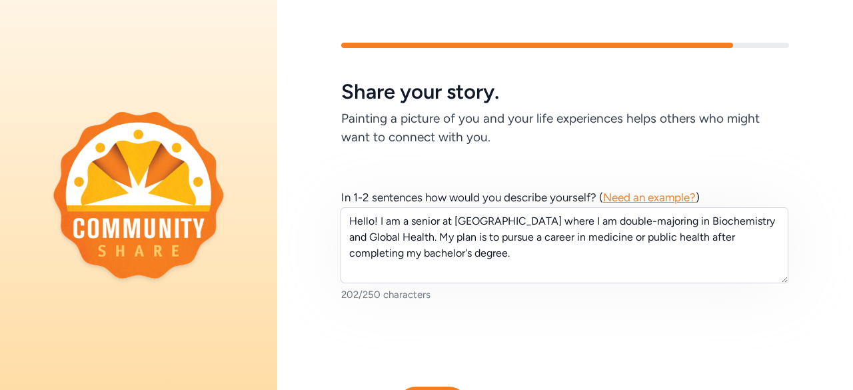
click at [520, 300] on div "202/250 characters" at bounding box center [565, 294] width 448 height 13
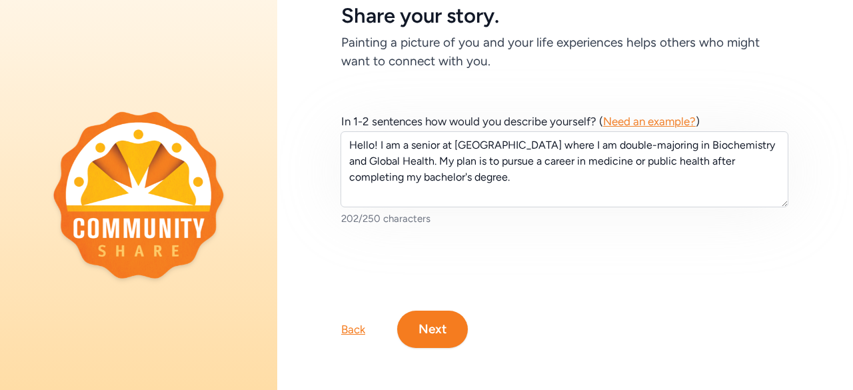
scroll to position [86, 0]
click at [433, 317] on button "Next" at bounding box center [432, 328] width 71 height 37
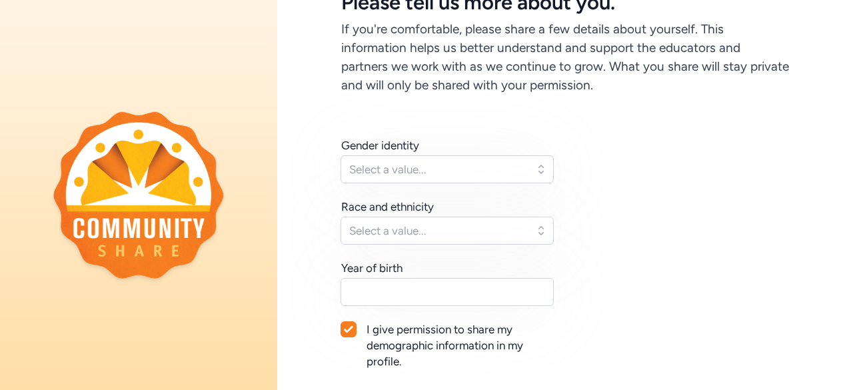
scroll to position [93, 0]
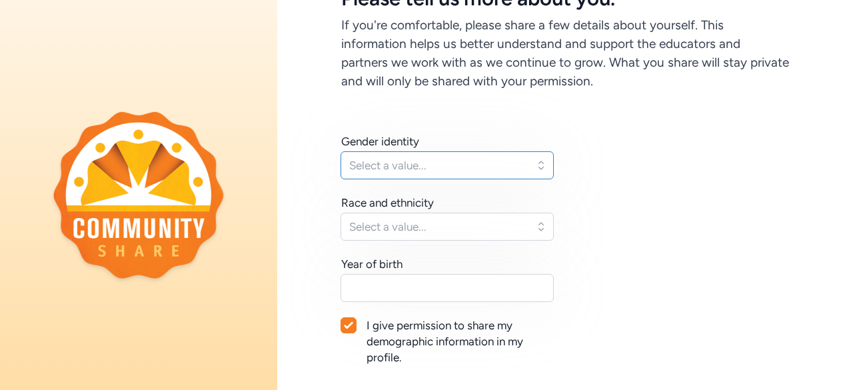
click at [447, 171] on span "Select a value..." at bounding box center [437, 165] width 177 height 16
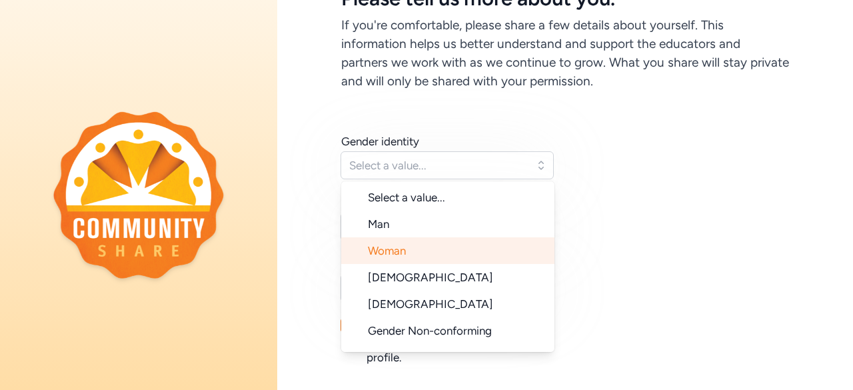
click at [416, 258] on li "Woman" at bounding box center [447, 250] width 213 height 27
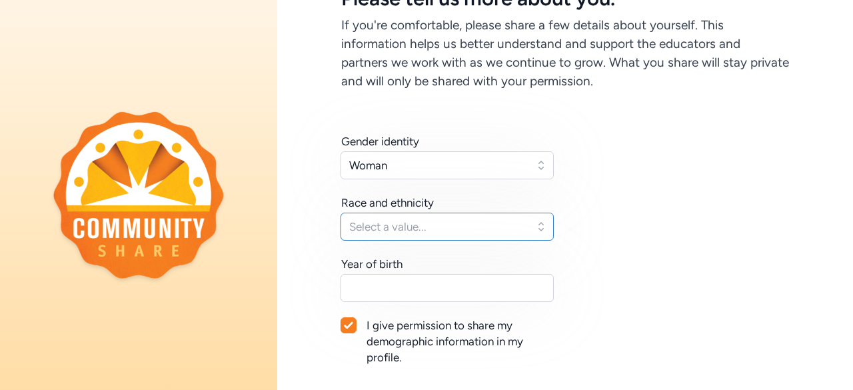
click at [436, 225] on span "Select a value..." at bounding box center [437, 227] width 177 height 16
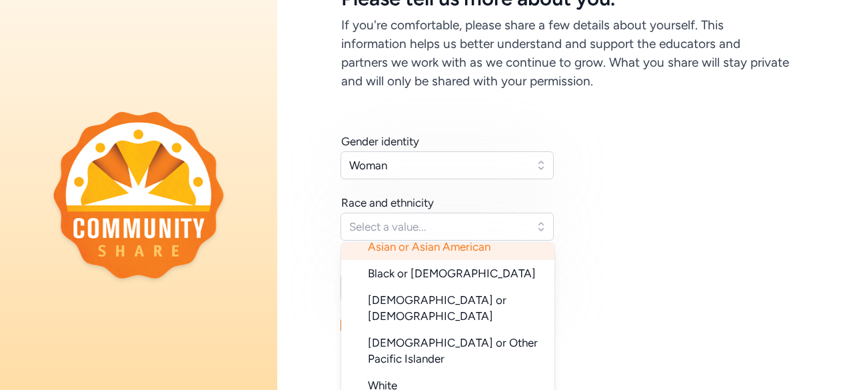
scroll to position [133, 0]
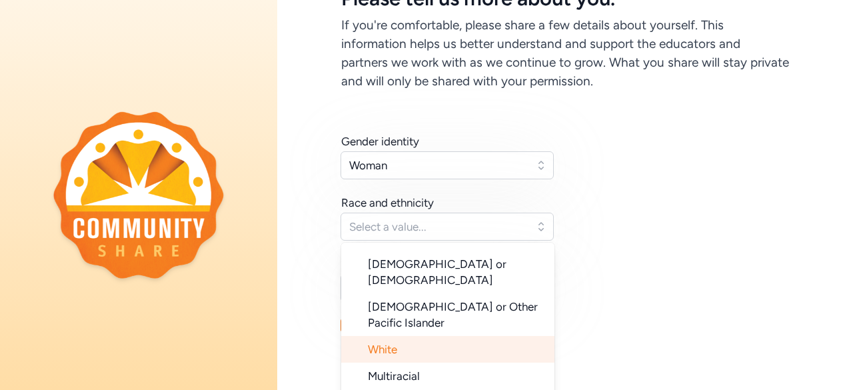
click at [400, 336] on li "White" at bounding box center [447, 349] width 213 height 27
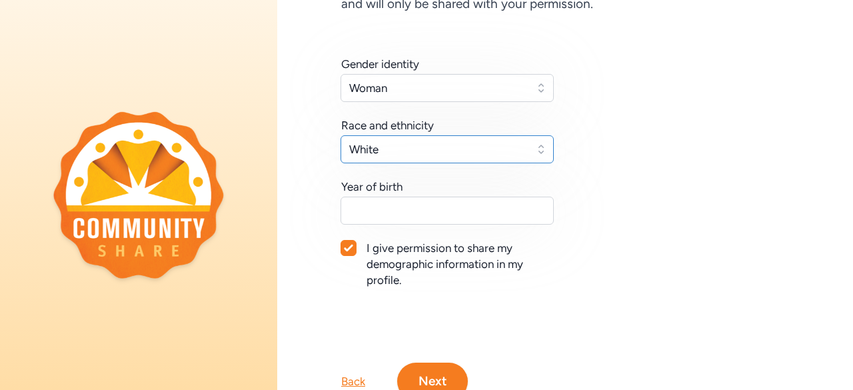
scroll to position [183, 0]
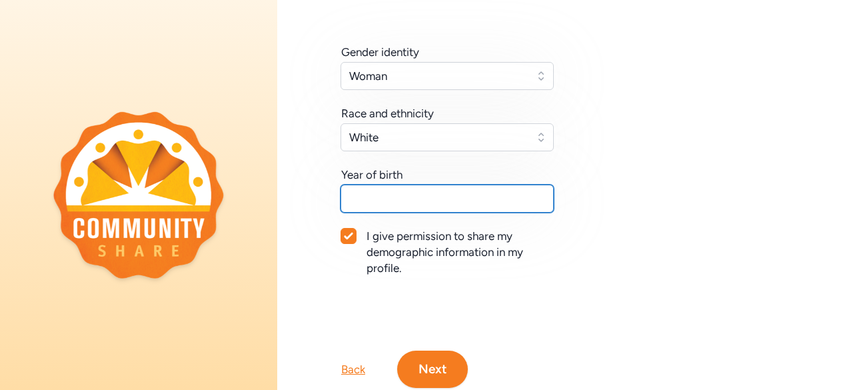
click at [412, 198] on input "text" at bounding box center [446, 199] width 213 height 28
type input "2003"
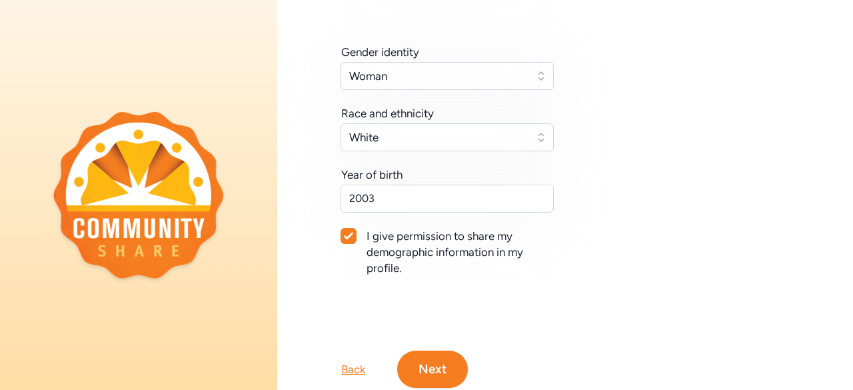
click at [542, 235] on div "I give permission to share my demographic information in my profile." at bounding box center [460, 252] width 188 height 48
checkbox input "false"
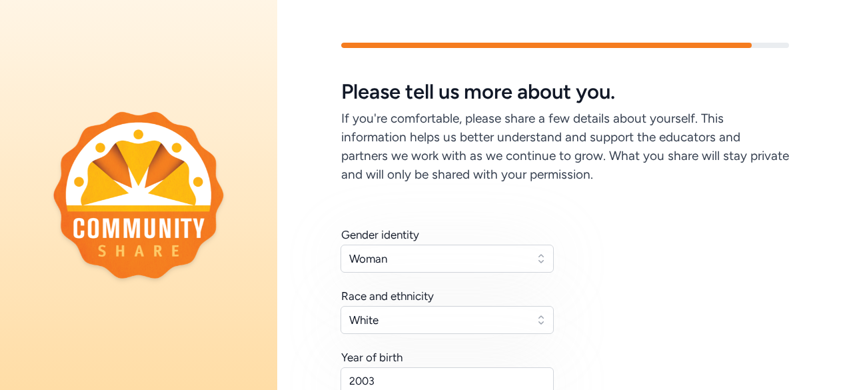
scroll to position [232, 0]
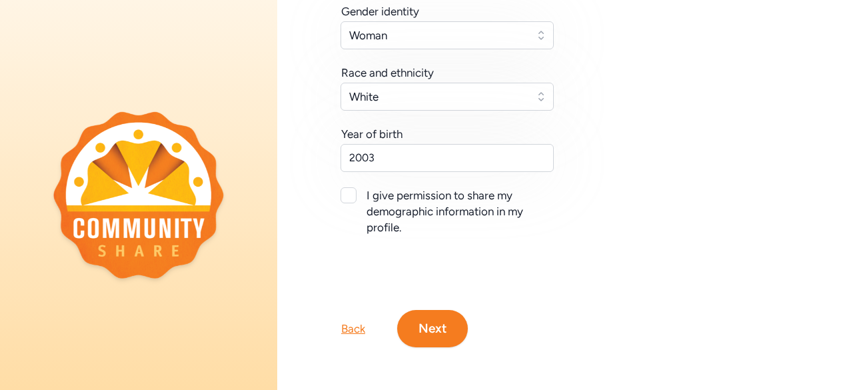
click at [443, 310] on button "Next" at bounding box center [432, 328] width 71 height 37
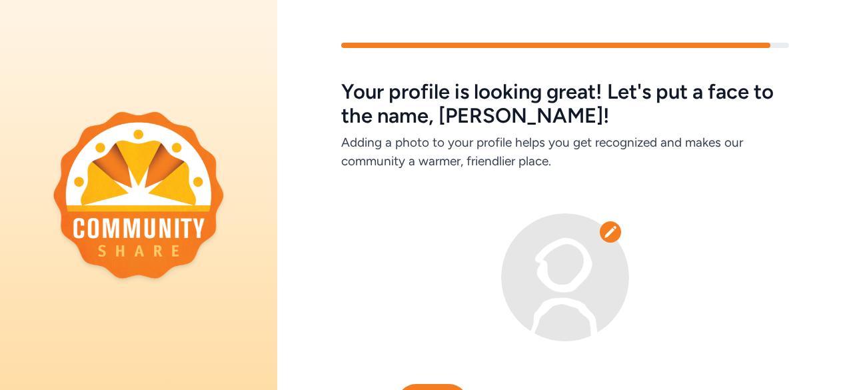
scroll to position [84, 0]
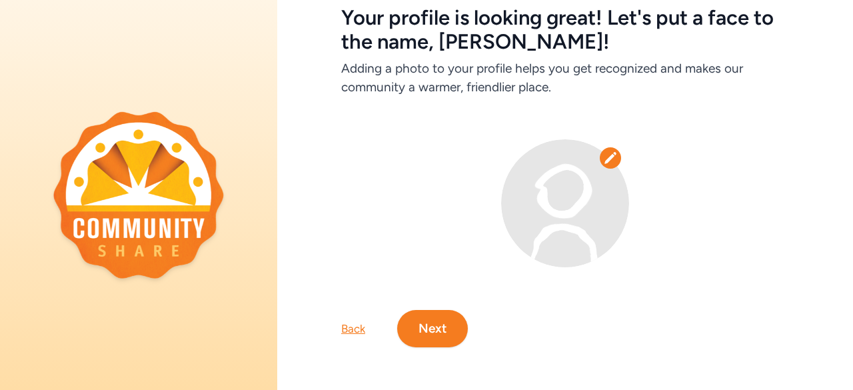
click at [363, 308] on div "Back Next" at bounding box center [565, 307] width 576 height 80
click at [350, 322] on div "Back" at bounding box center [353, 328] width 24 height 16
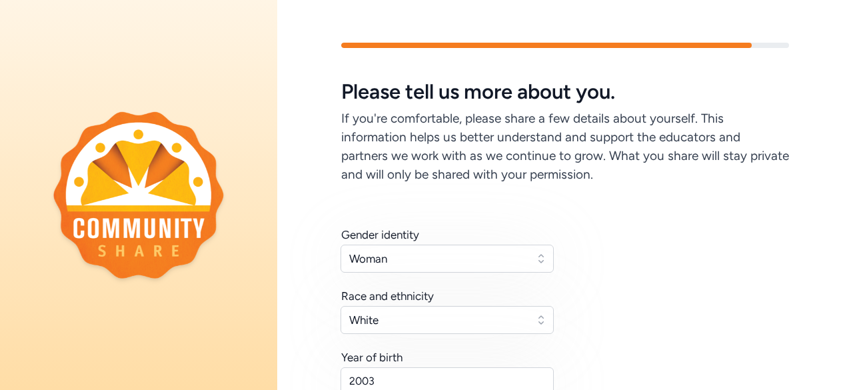
scroll to position [232, 0]
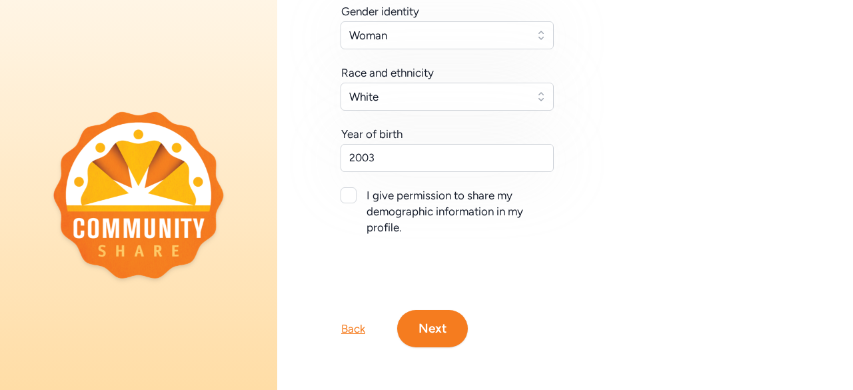
click at [352, 187] on div at bounding box center [348, 195] width 16 height 16
checkbox input "true"
click at [438, 319] on button "Next" at bounding box center [432, 328] width 71 height 37
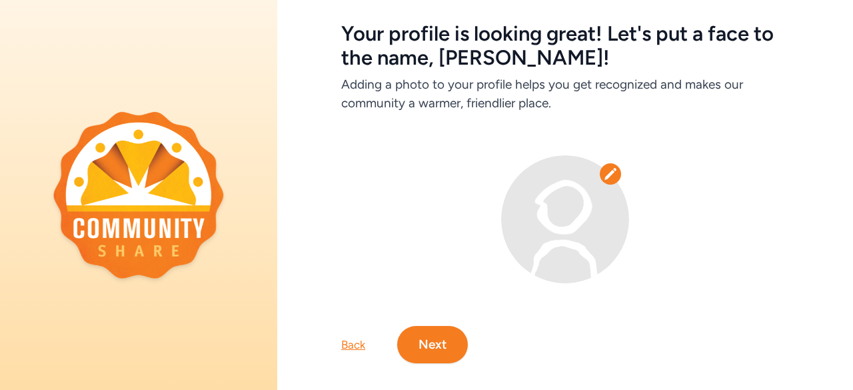
scroll to position [84, 0]
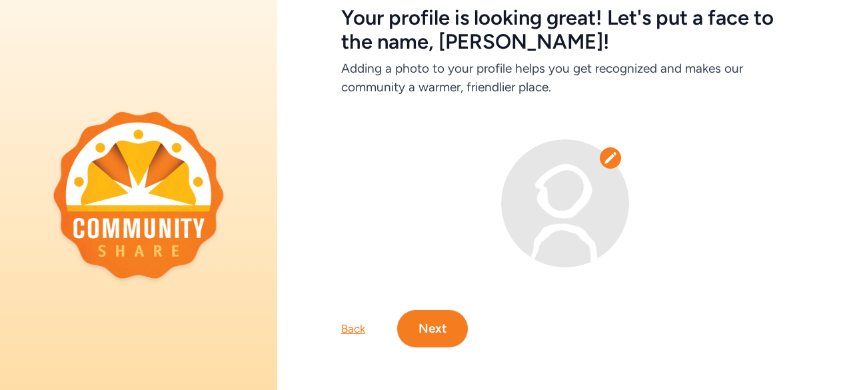
click at [605, 151] on icon at bounding box center [610, 157] width 13 height 13
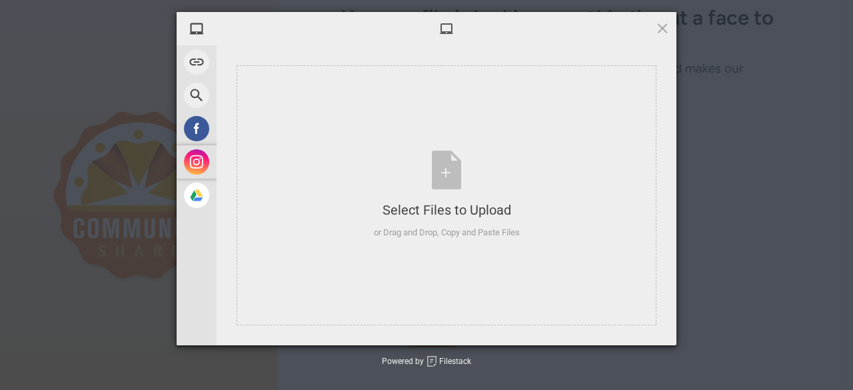
click at [236, 161] on span "Instagram" at bounding box center [239, 161] width 39 height 12
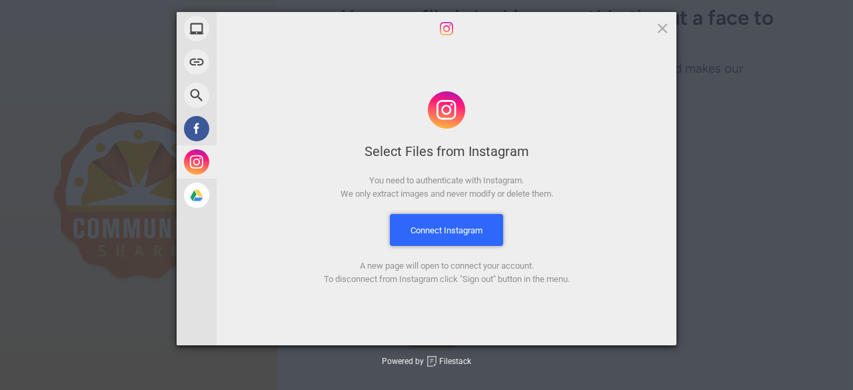
click at [453, 228] on button "Connect Instagram" at bounding box center [446, 230] width 113 height 32
click at [237, 189] on span "Google Drive" at bounding box center [244, 195] width 48 height 12
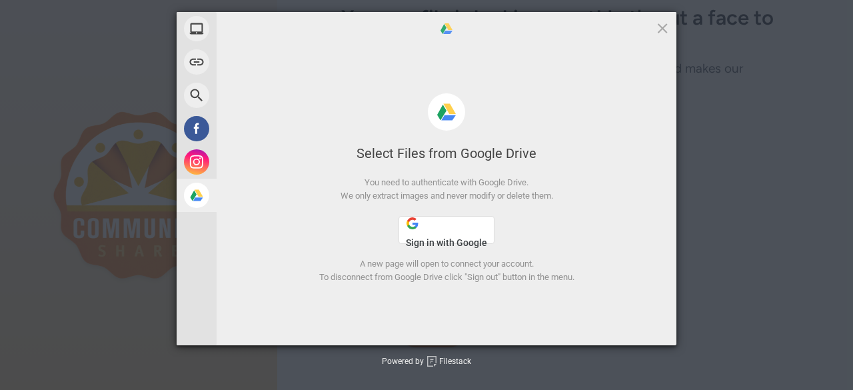
click at [434, 236] on button "Sign in with Google" at bounding box center [446, 230] width 96 height 28
click at [433, 237] on span "Sign in with Google" at bounding box center [446, 242] width 81 height 11
click at [248, 24] on span "My Device" at bounding box center [239, 28] width 39 height 12
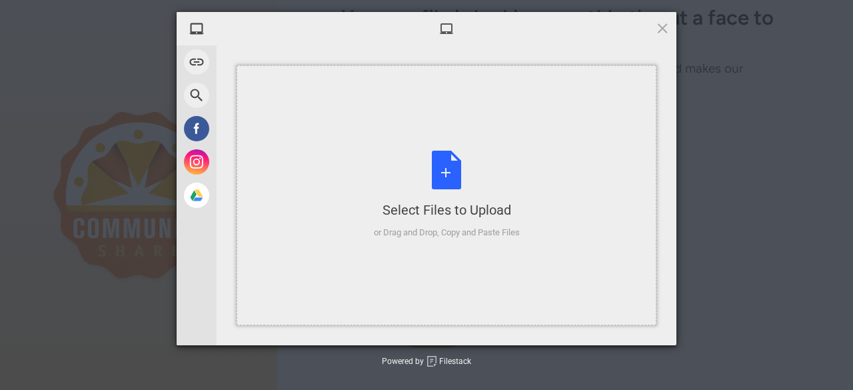
click at [424, 157] on div "Select Files to Upload or Drag and Drop, Copy and Paste Files" at bounding box center [447, 195] width 146 height 89
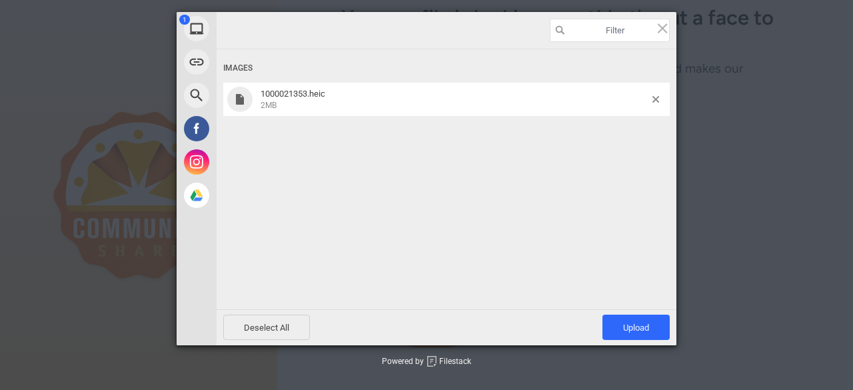
click at [396, 99] on span "2MB" at bounding box center [454, 105] width 388 height 12
click at [640, 331] on span "Upload 1" at bounding box center [636, 327] width 26 height 10
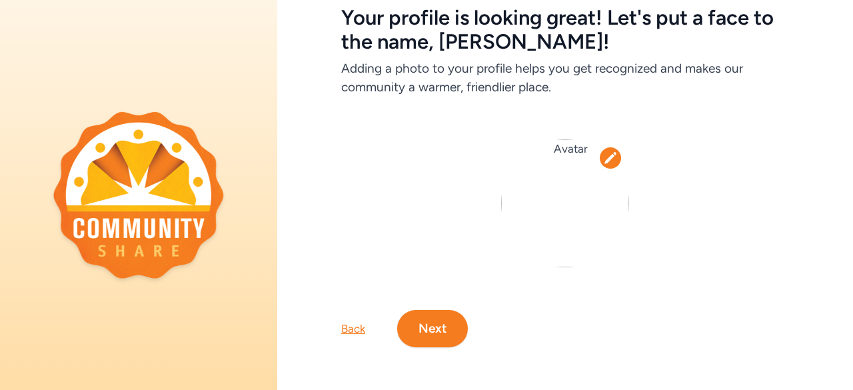
click at [558, 201] on img at bounding box center [565, 203] width 128 height 128
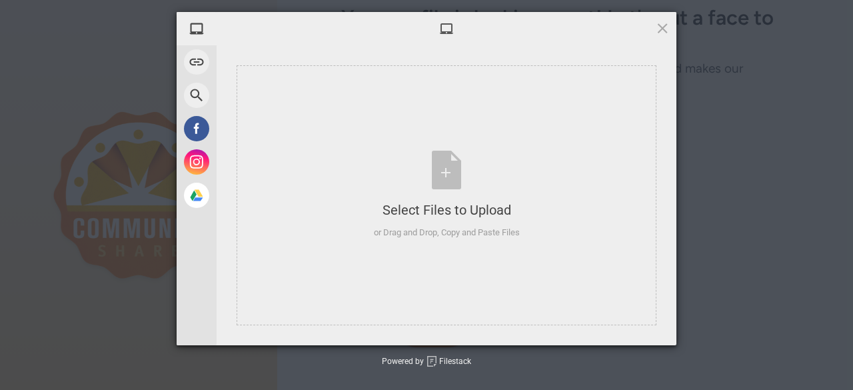
click at [665, 30] on span at bounding box center [662, 28] width 15 height 15
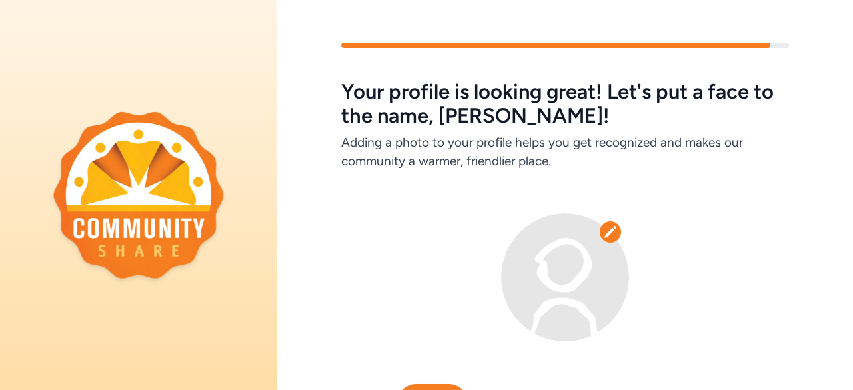
scroll to position [84, 0]
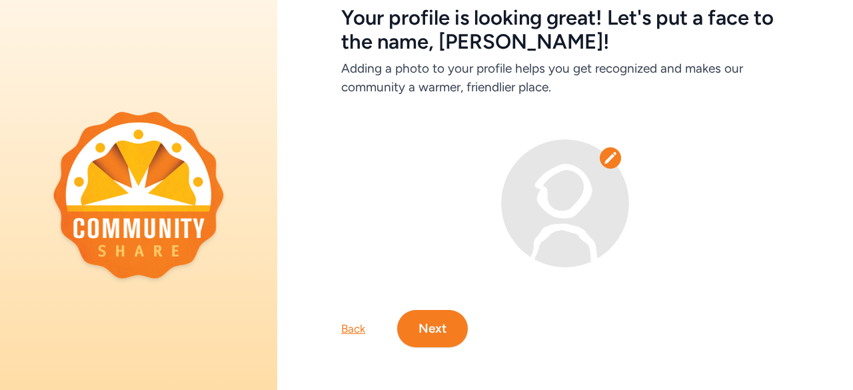
click at [604, 151] on icon at bounding box center [610, 157] width 13 height 13
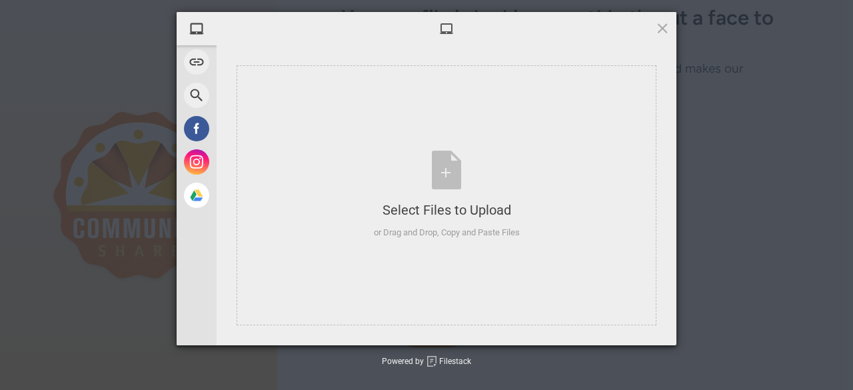
click at [252, 29] on span "My Device" at bounding box center [239, 28] width 39 height 12
click at [457, 147] on div "Select Files to Upload or Drag and Drop, Copy and Paste Files" at bounding box center [446, 195] width 420 height 260
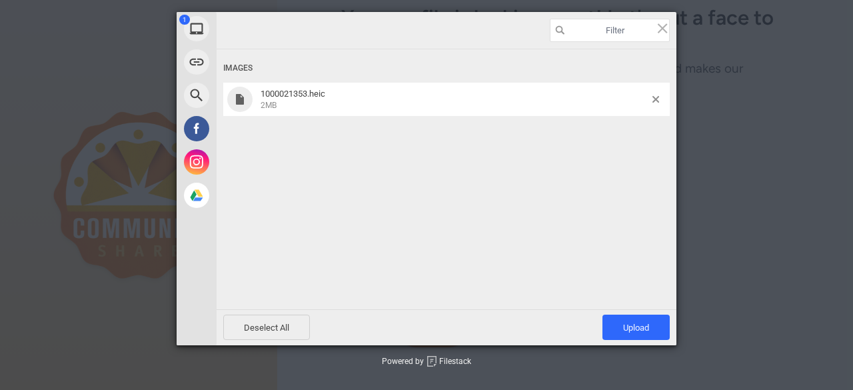
click at [305, 95] on span "1000021353.heic" at bounding box center [292, 94] width 65 height 10
click at [639, 326] on span "Upload 1" at bounding box center [636, 327] width 26 height 10
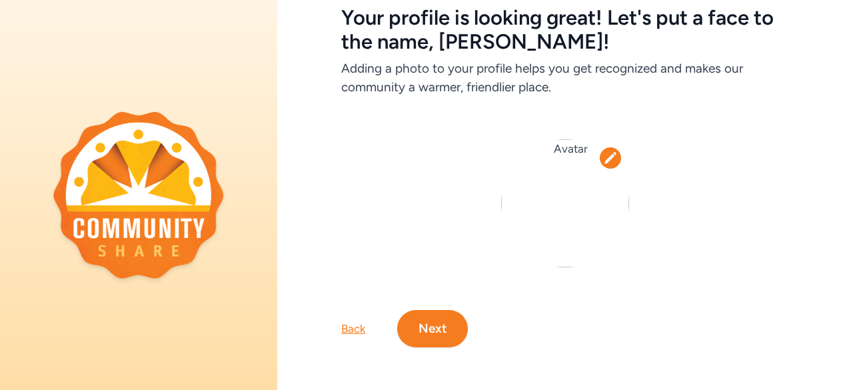
scroll to position [0, 0]
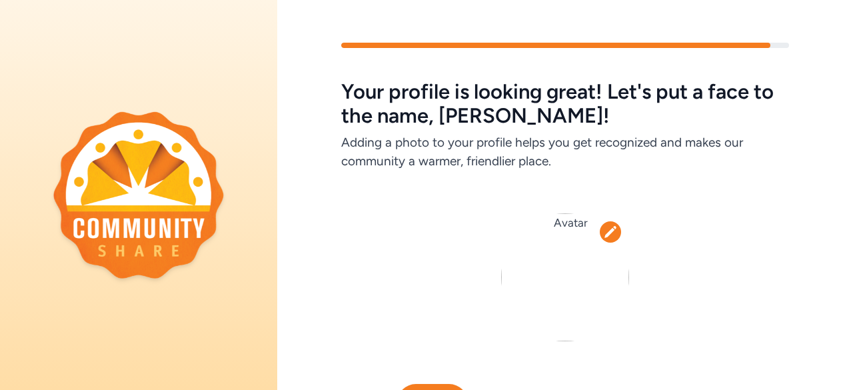
click at [604, 231] on icon at bounding box center [610, 231] width 13 height 13
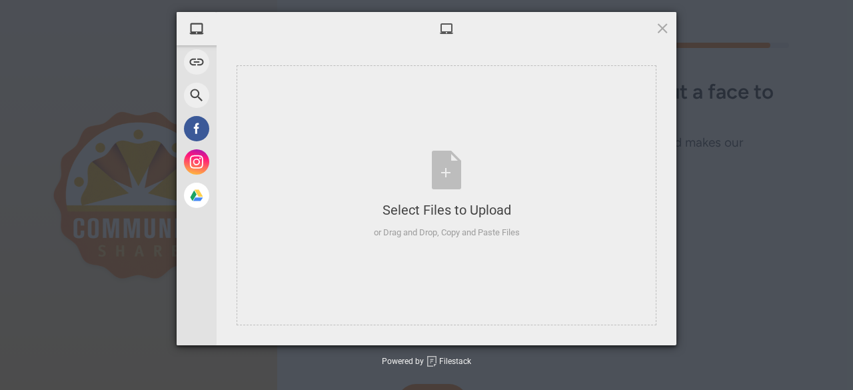
click at [223, 27] on span "My Device" at bounding box center [239, 28] width 39 height 12
click at [462, 204] on div "Select Files to Upload" at bounding box center [447, 210] width 146 height 19
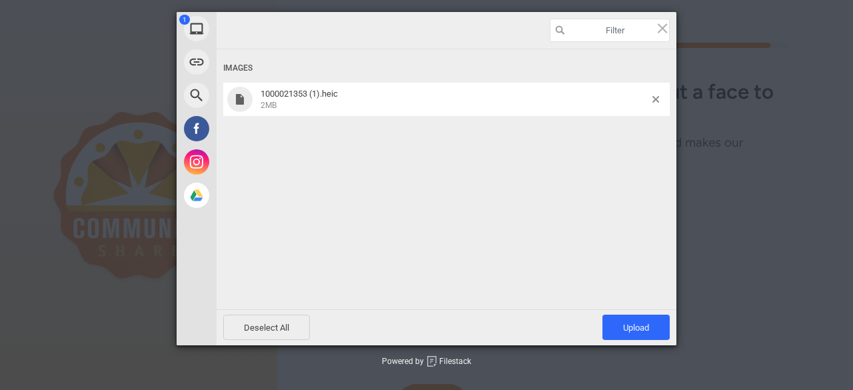
click at [236, 97] on span at bounding box center [239, 99] width 13 height 11
click at [630, 328] on span "Upload 1" at bounding box center [636, 327] width 26 height 10
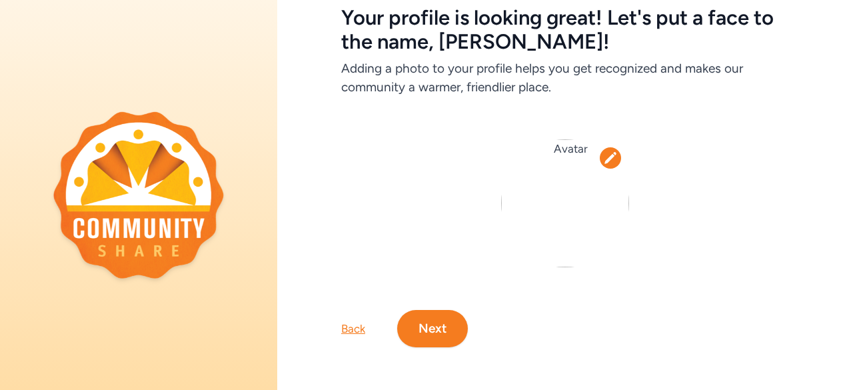
scroll to position [80, 0]
click at [553, 183] on img at bounding box center [565, 203] width 128 height 128
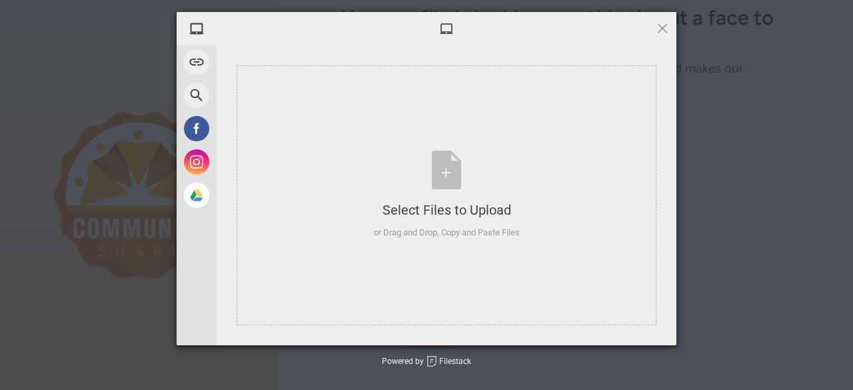
click at [658, 27] on span at bounding box center [662, 28] width 15 height 15
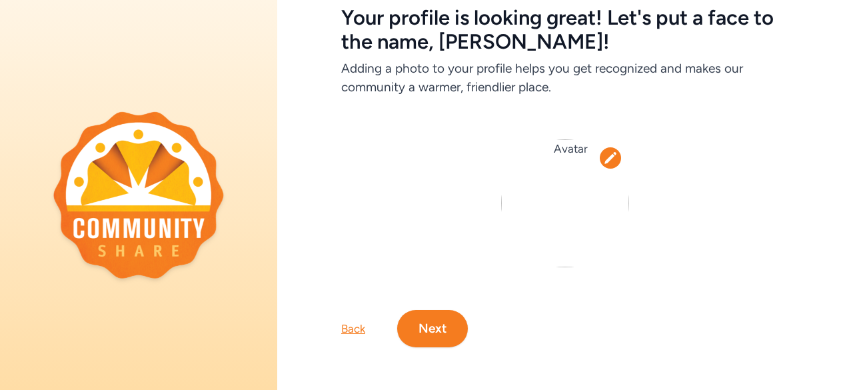
drag, startPoint x: 430, startPoint y: 319, endPoint x: 448, endPoint y: 231, distance: 89.6
click at [448, 231] on div "Your profile is looking great! Let's put a face to the name, Alexis! Adding a p…" at bounding box center [565, 158] width 576 height 378
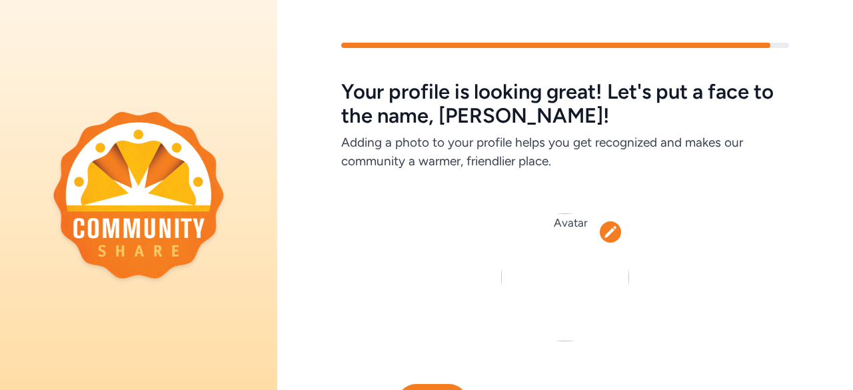
scroll to position [84, 0]
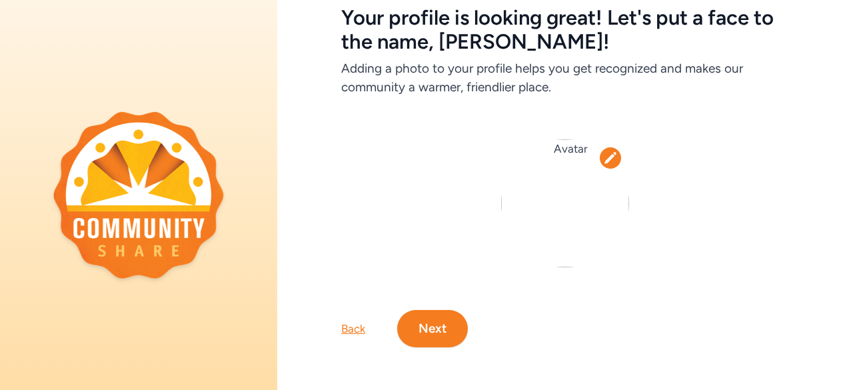
click at [574, 201] on img at bounding box center [565, 203] width 128 height 128
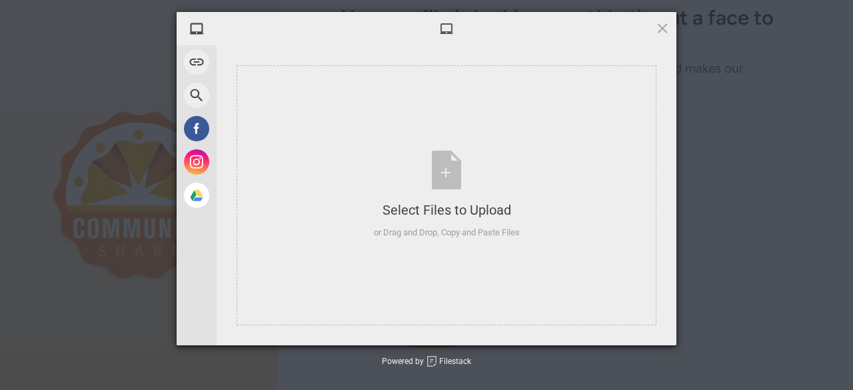
click at [658, 25] on span at bounding box center [662, 28] width 15 height 15
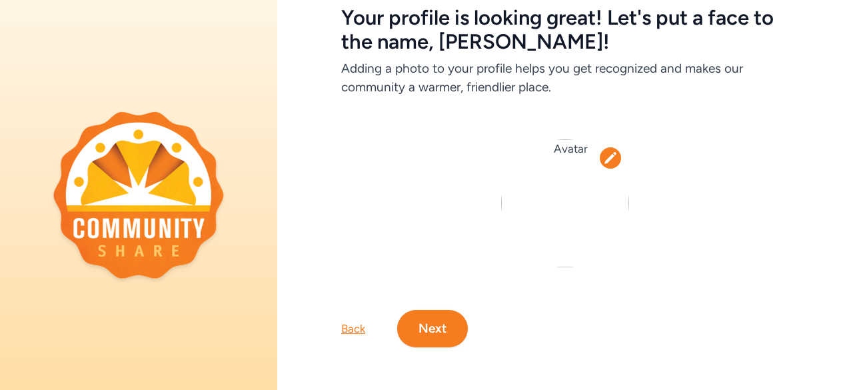
click at [446, 319] on button "Next" at bounding box center [432, 328] width 71 height 37
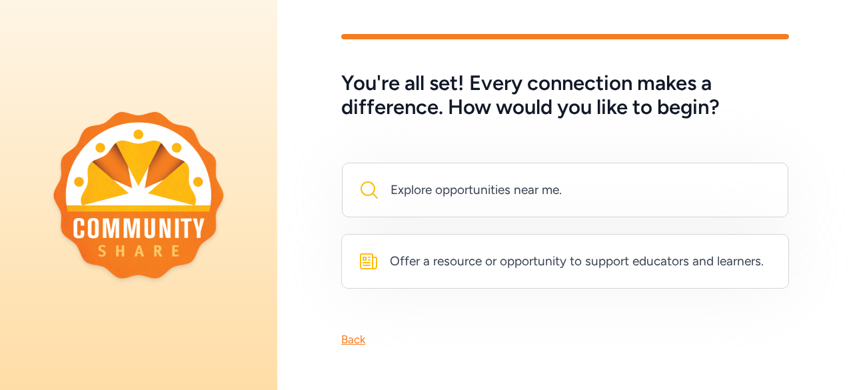
scroll to position [33, 0]
click at [516, 181] on div "Explore opportunities near me." at bounding box center [475, 190] width 171 height 19
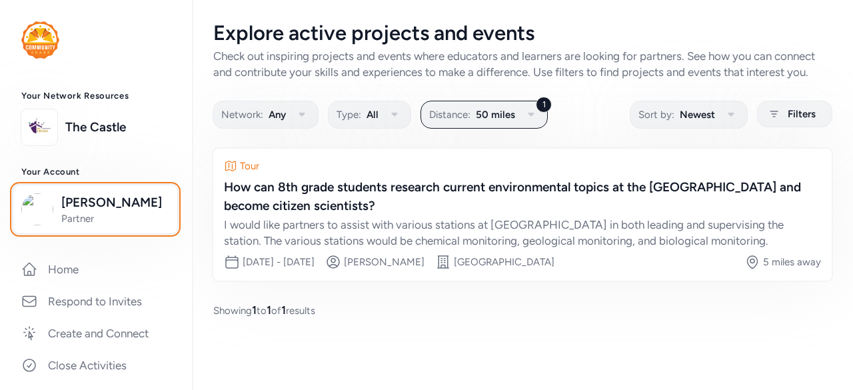
click at [81, 203] on span "Alexis Meyer" at bounding box center [115, 202] width 108 height 19
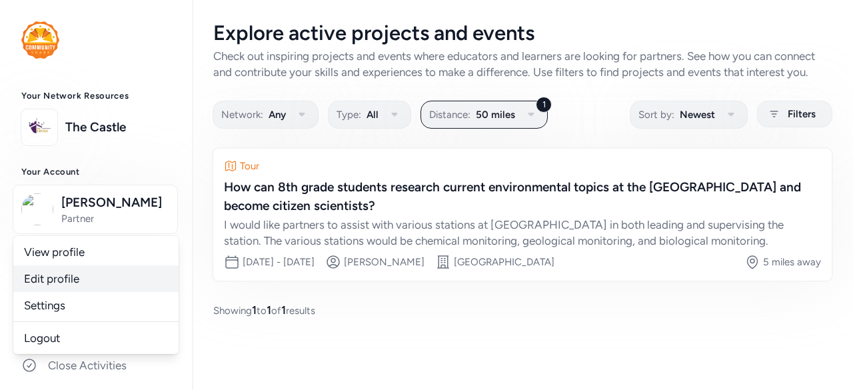
click at [60, 278] on link "Edit profile" at bounding box center [95, 278] width 165 height 27
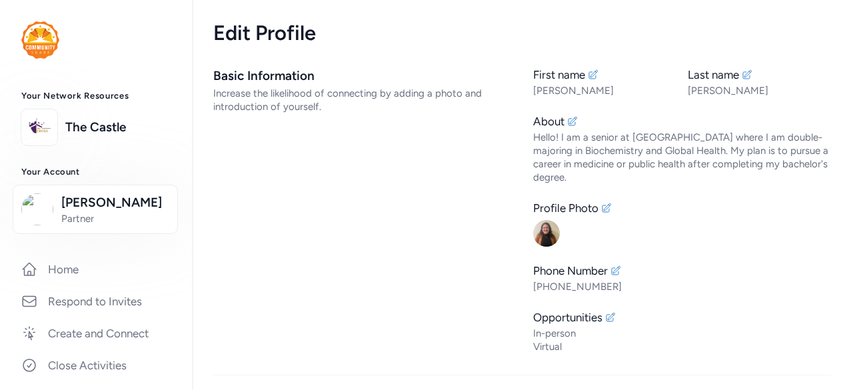
click at [679, 231] on div at bounding box center [682, 231] width 298 height 29
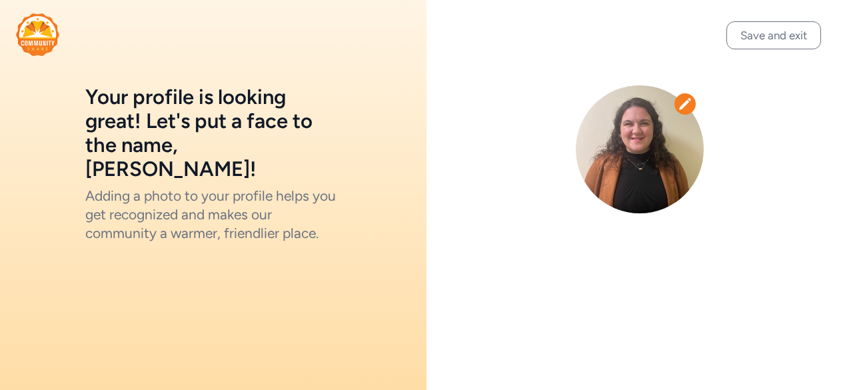
click at [765, 35] on button "Save and exit" at bounding box center [773, 35] width 95 height 28
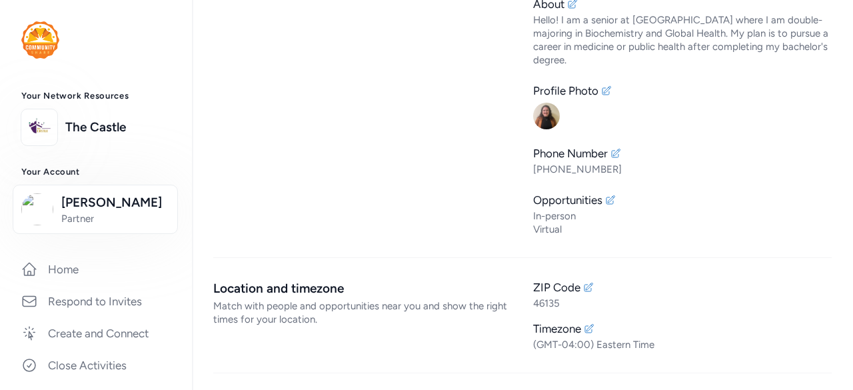
scroll to position [116, 0]
click at [541, 117] on img at bounding box center [546, 117] width 27 height 27
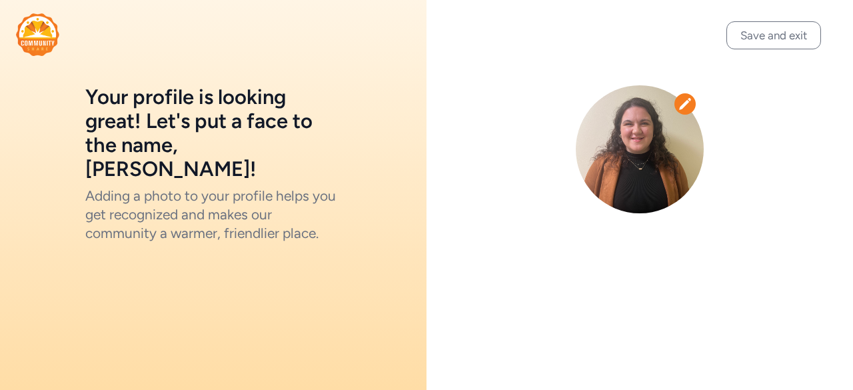
click at [759, 25] on button "Save and exit" at bounding box center [773, 35] width 95 height 28
click at [783, 47] on button "Save and exit" at bounding box center [773, 35] width 95 height 28
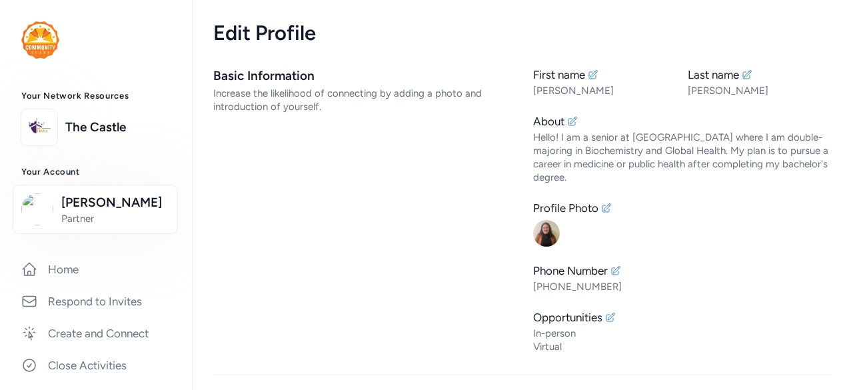
click at [53, 265] on link "Home" at bounding box center [96, 268] width 171 height 29
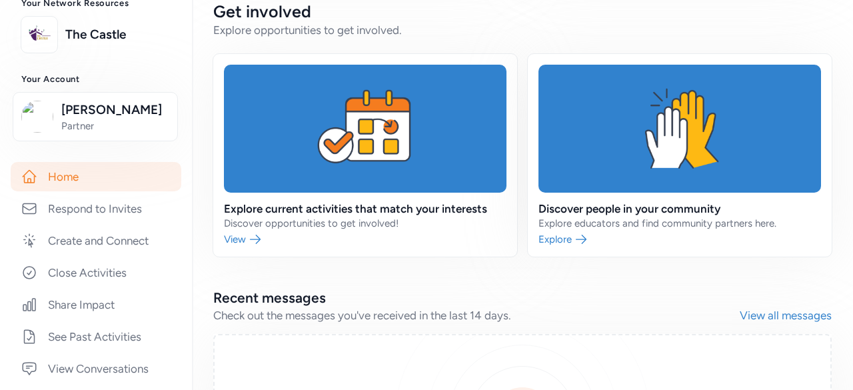
scroll to position [382, 0]
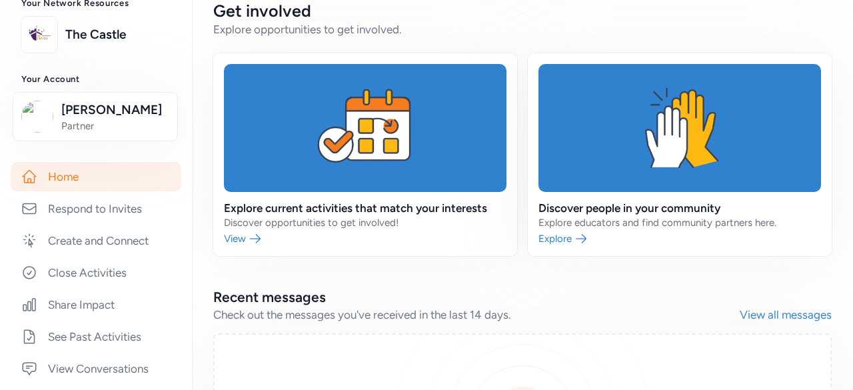
click at [426, 215] on link at bounding box center [365, 154] width 304 height 203
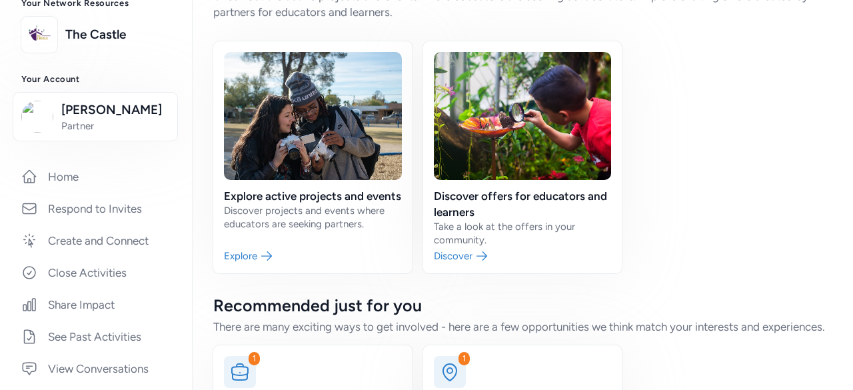
scroll to position [61, 0]
click at [259, 254] on link at bounding box center [312, 157] width 199 height 232
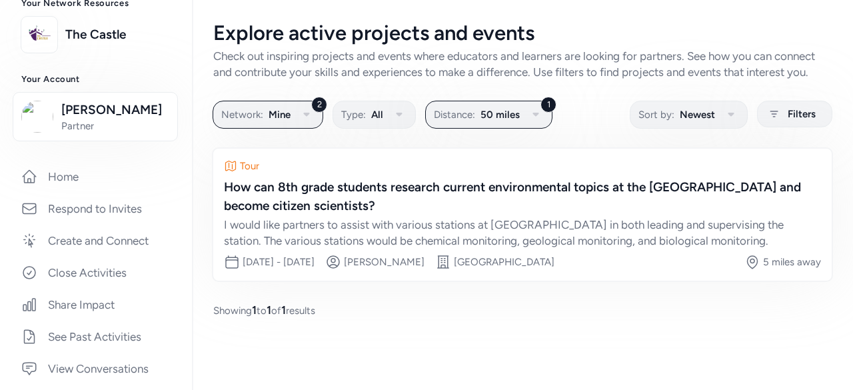
click at [493, 187] on div "How can 8th grade students research current environmental topics at the DePauw …" at bounding box center [522, 196] width 597 height 37
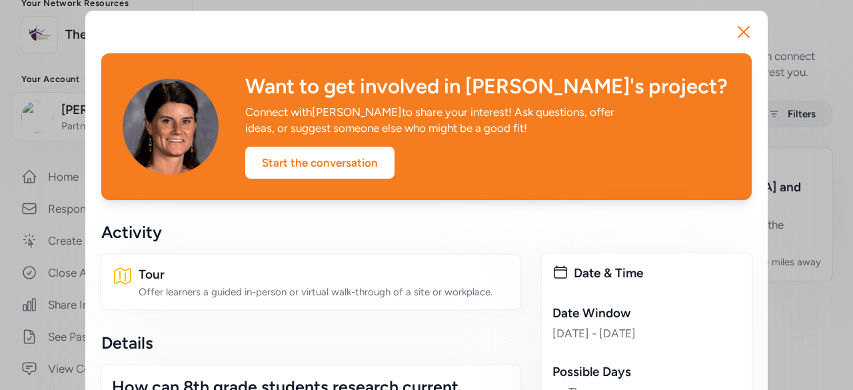
click at [741, 21] on icon "button" at bounding box center [743, 31] width 21 height 21
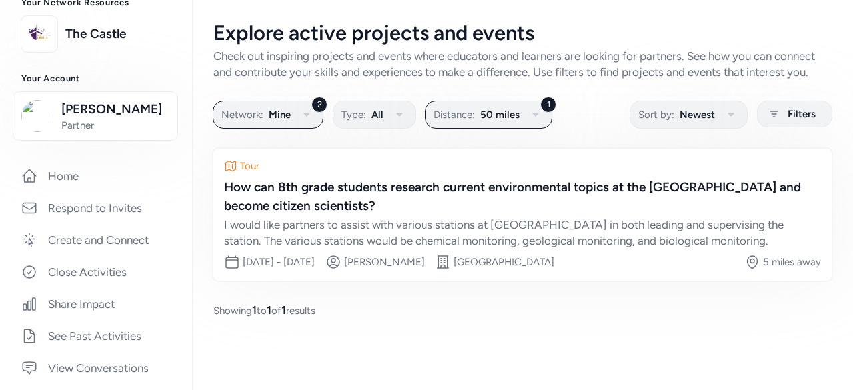
scroll to position [93, 0]
click at [370, 245] on div "I would like partners to assist with various stations at Big Walnut Creek in bo…" at bounding box center [522, 233] width 597 height 32
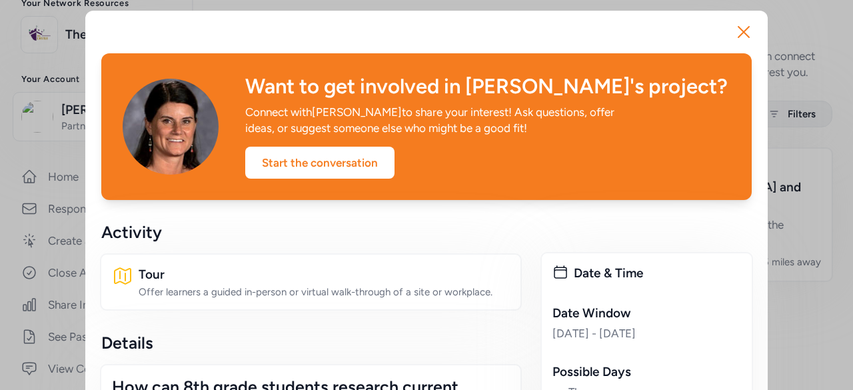
click at [738, 27] on icon "button" at bounding box center [743, 32] width 11 height 11
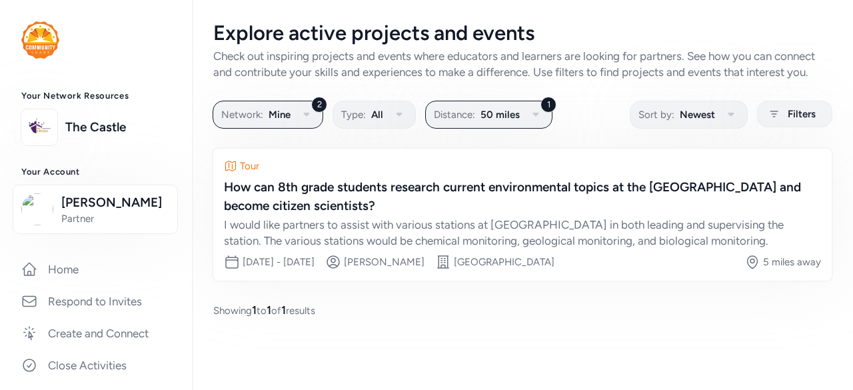
click at [56, 266] on link "Home" at bounding box center [96, 268] width 171 height 29
